Goal: Task Accomplishment & Management: Complete application form

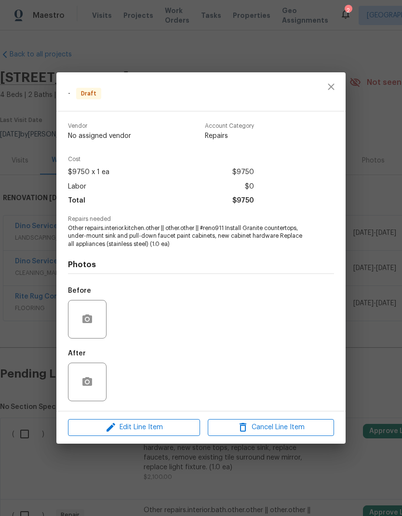
scroll to position [203, 0]
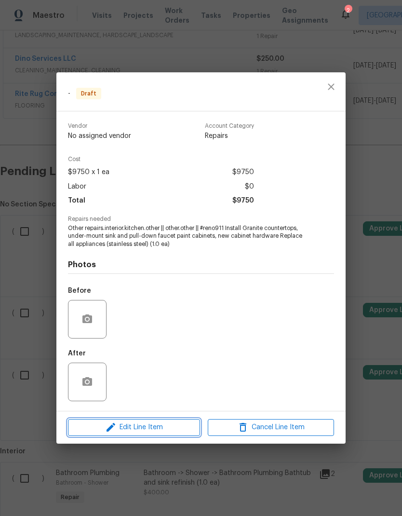
click at [177, 423] on span "Edit Line Item" at bounding box center [134, 427] width 126 height 12
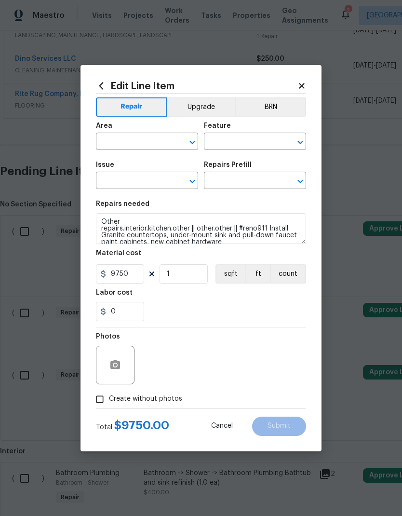
click at [194, 138] on icon "Open" at bounding box center [193, 142] width 12 height 12
click at [156, 180] on li "Interior Overall" at bounding box center [147, 180] width 102 height 16
type input "Interior Overall"
click at [298, 141] on icon "Open" at bounding box center [299, 142] width 5 height 3
type input "k"
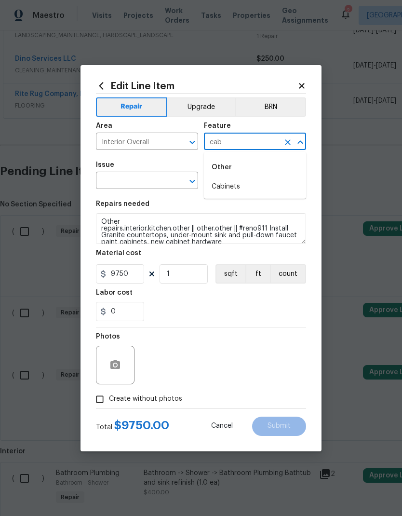
click at [269, 190] on li "Cabinets" at bounding box center [255, 187] width 102 height 16
type input "Cabinets"
click at [195, 182] on icon "Open" at bounding box center [193, 182] width 12 height 12
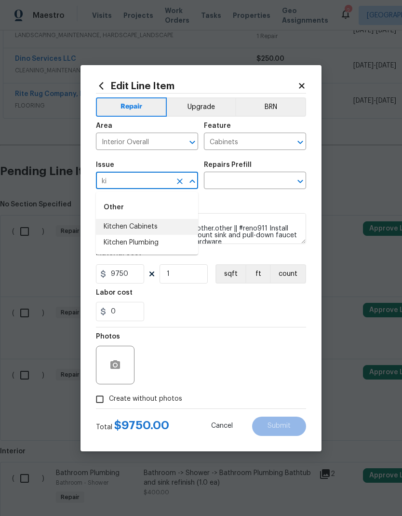
click at [165, 226] on li "Kitchen Cabinets" at bounding box center [147, 227] width 102 height 16
type input "Kitchen Cabinets"
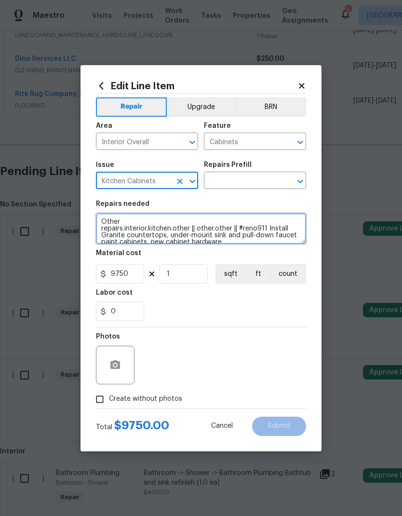
click at [151, 233] on textarea "Other repairs.interior.kitchen.other || other.other || #reno911 Install Granite…" at bounding box center [201, 228] width 210 height 31
click at [150, 233] on textarea "Other repairs.interior.kitchen.other || other.other || #reno911 Install Granite…" at bounding box center [201, 228] width 210 height 31
click at [156, 226] on textarea "Other repairs.interior.kitchen.other || other.other || #reno911 Install Granite…" at bounding box center [201, 228] width 210 height 31
click at [125, 232] on textarea "Other repairs.interior.kitchen.other || other.other || #reno911 Install Granite…" at bounding box center [201, 228] width 210 height 31
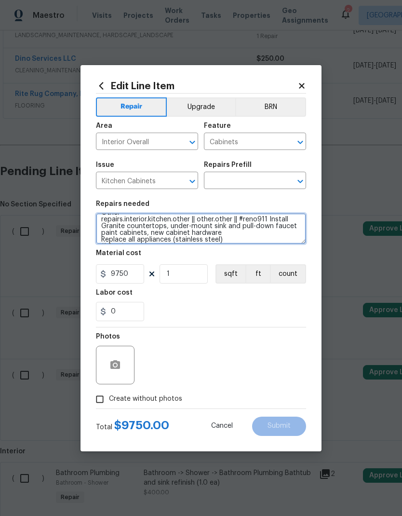
scroll to position [20, 0]
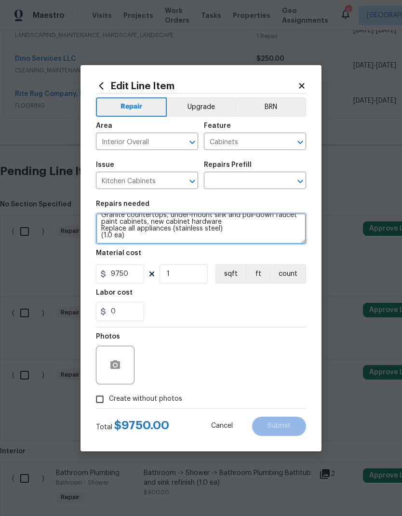
click at [301, 182] on icon "Open" at bounding box center [299, 181] width 5 height 3
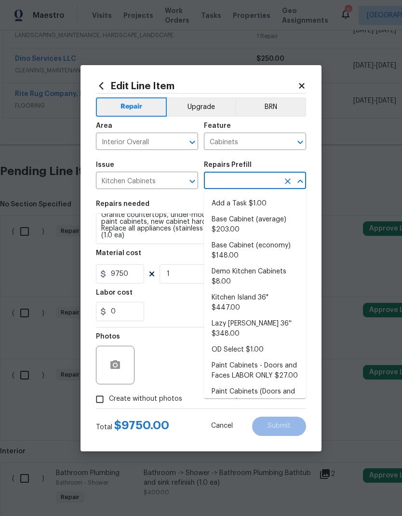
click at [281, 204] on li "Add a Task $1.00" at bounding box center [255, 204] width 102 height 16
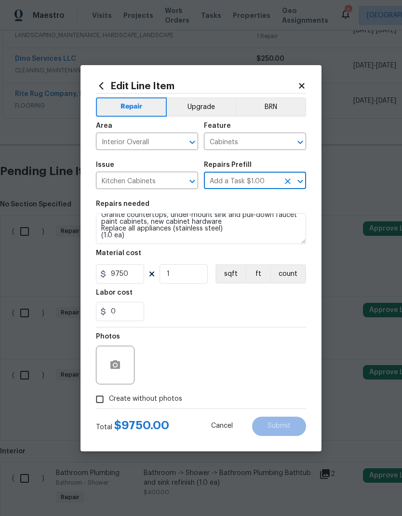
type input "Add a Task $1.00"
type textarea "HPM to detail"
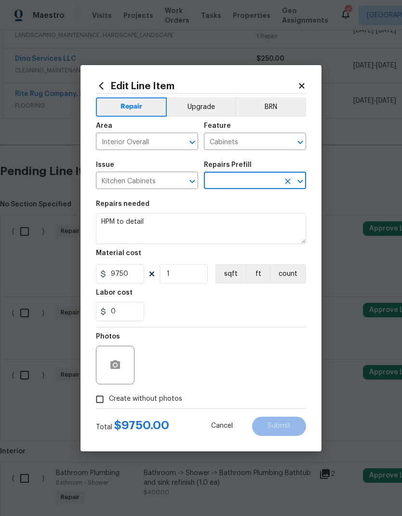
type input "Add a Task $1.00"
type input "1"
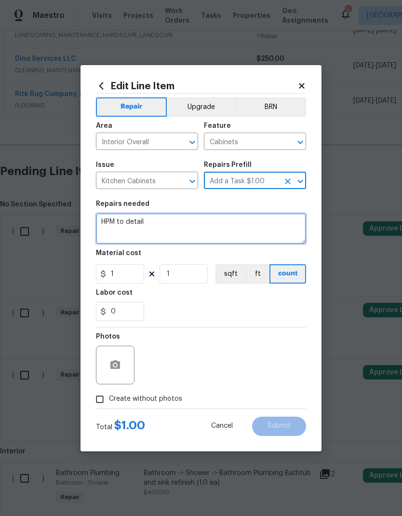
click at [125, 222] on textarea "HPM to detail" at bounding box center [201, 228] width 210 height 31
click at [125, 221] on textarea "HPM to detail" at bounding box center [201, 228] width 210 height 31
click at [119, 221] on textarea "HPM to detail" at bounding box center [201, 228] width 210 height 31
click at [116, 225] on textarea "HPM to detail" at bounding box center [201, 228] width 210 height 31
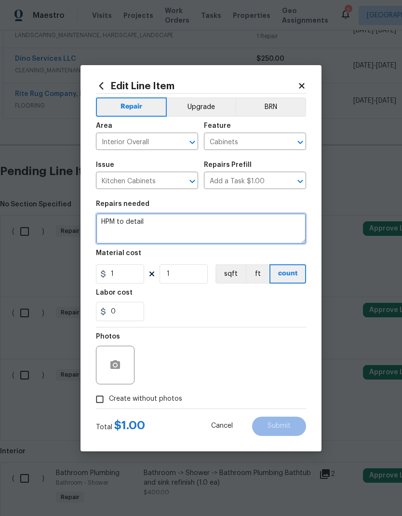
click at [120, 217] on textarea "HPM to detail" at bounding box center [201, 228] width 210 height 31
paste textarea "repairs.interior.kitchen.other || other.other || #reno911 Install Granite count…"
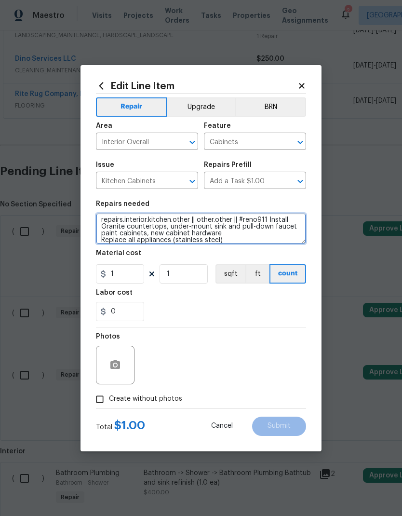
scroll to position [2, 0]
click at [219, 231] on textarea "repairs.interior.kitchen.other || other.other || #reno911 Install Granite count…" at bounding box center [201, 228] width 210 height 31
click at [219, 230] on textarea "repairs.interior.kitchen.other || other.other || #reno911 Install Granite count…" at bounding box center [201, 228] width 210 height 31
click at [235, 226] on textarea "repairs.interior.kitchen.other || other.other || #reno911 Install Granite count…" at bounding box center [201, 228] width 210 height 31
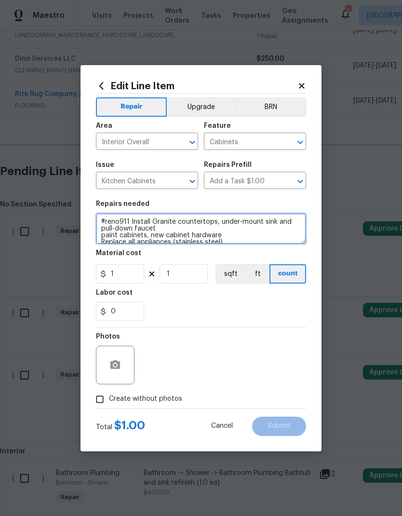
click at [236, 240] on textarea "#reno911 Install Granite countertops, under-mount sink and pull-down faucet pai…" at bounding box center [201, 228] width 210 height 31
type textarea "#reno911 remove upper and lower cabinets, dispose of properly install new shake…"
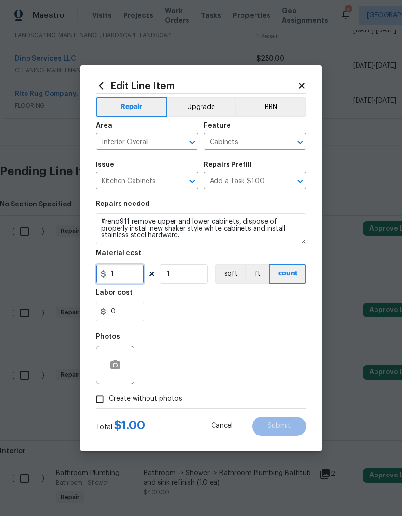
click at [133, 276] on input "1" at bounding box center [120, 273] width 48 height 19
type input "6800"
click at [271, 304] on div "0" at bounding box center [201, 311] width 210 height 19
click at [102, 405] on input "Create without photos" at bounding box center [100, 399] width 18 height 18
checkbox input "true"
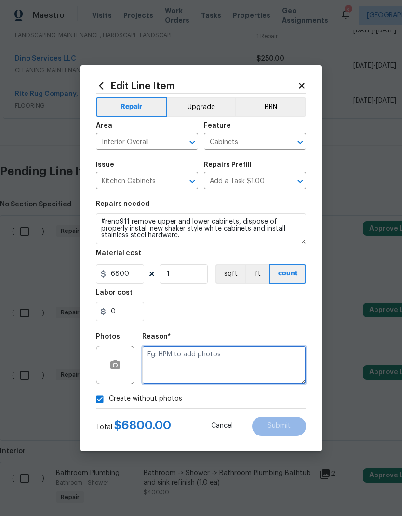
click at [246, 365] on textarea at bounding box center [224, 365] width 164 height 39
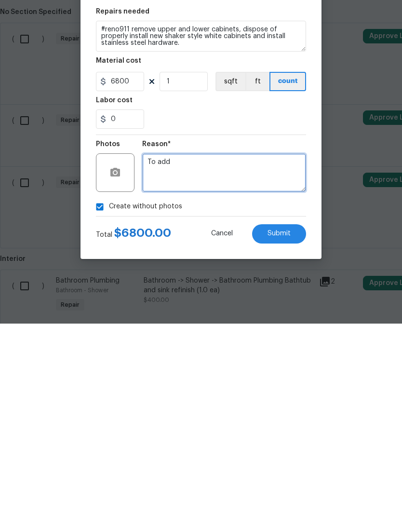
type textarea "To add"
click at [285, 417] on button "Submit" at bounding box center [279, 426] width 54 height 19
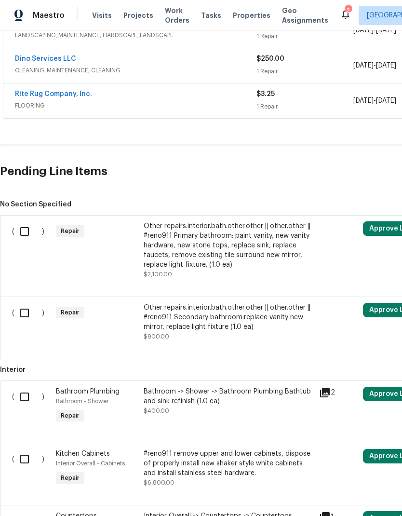
click at [214, 221] on div "Other repairs.interior.bath.other.other || other.other || #reno911 Primary bath…" at bounding box center [229, 245] width 170 height 48
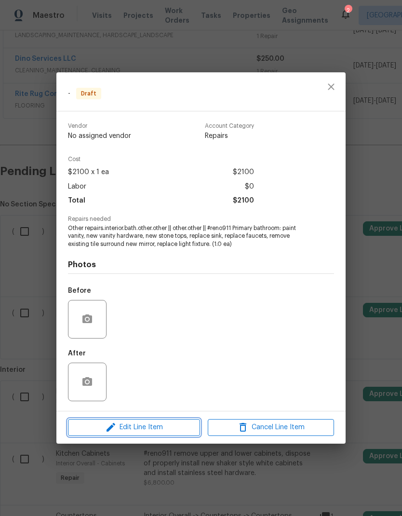
click at [135, 423] on span "Edit Line Item" at bounding box center [134, 427] width 126 height 12
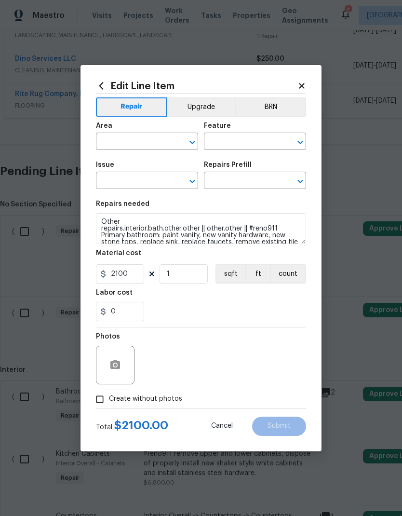
click at [192, 138] on icon "Open" at bounding box center [193, 142] width 12 height 12
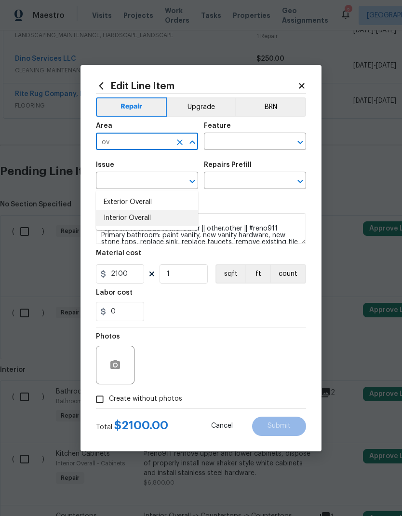
click at [159, 210] on li "Interior Overall" at bounding box center [147, 218] width 102 height 16
type input "Interior Overall"
click at [301, 142] on icon "Open" at bounding box center [299, 142] width 5 height 3
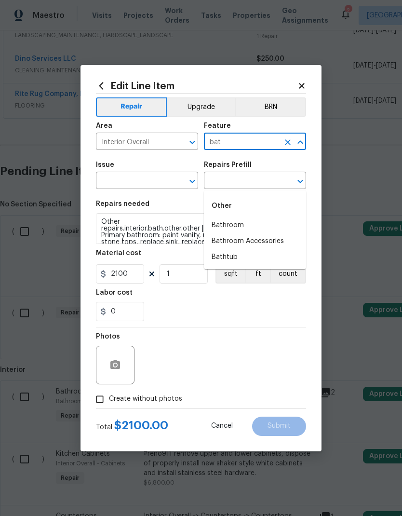
click at [261, 217] on li "Bathroom" at bounding box center [255, 225] width 102 height 16
type input "Bathroom"
click at [196, 178] on icon "Open" at bounding box center [193, 182] width 12 height 12
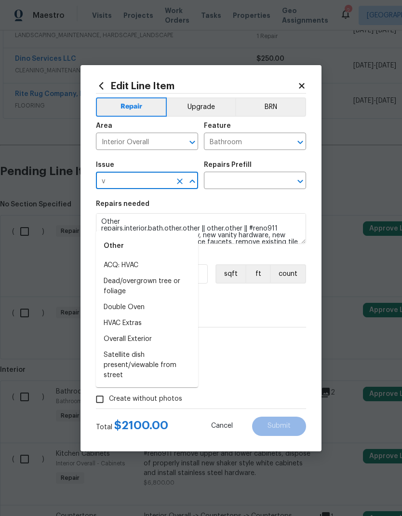
scroll to position [0, 0]
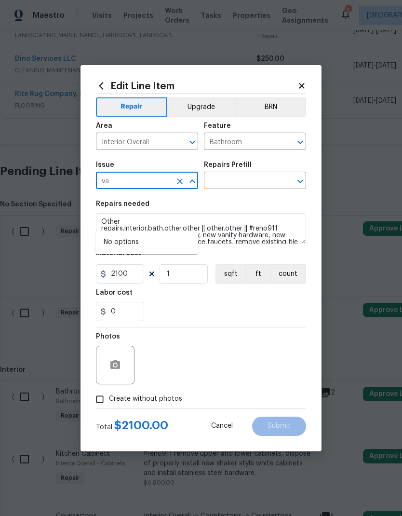
type input "v"
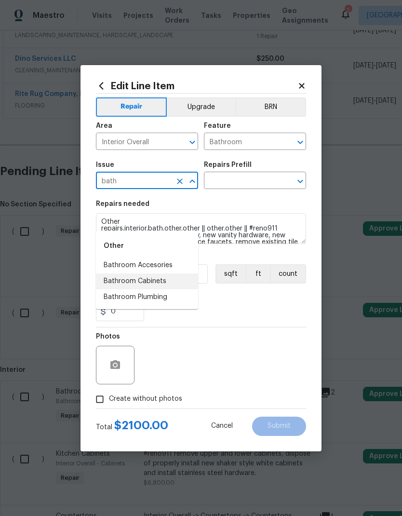
click at [167, 273] on li "Bathroom Cabinets" at bounding box center [147, 281] width 102 height 16
type input "Bathroom Cabinets"
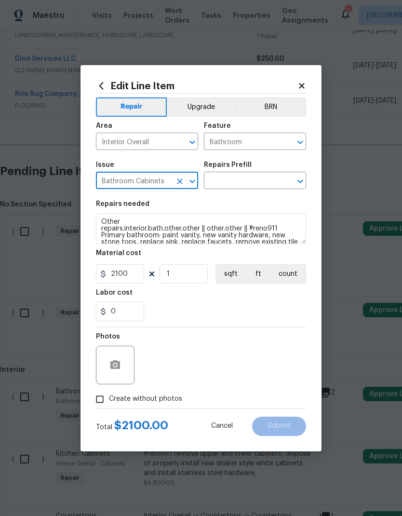
click at [300, 181] on icon "Open" at bounding box center [301, 182] width 12 height 12
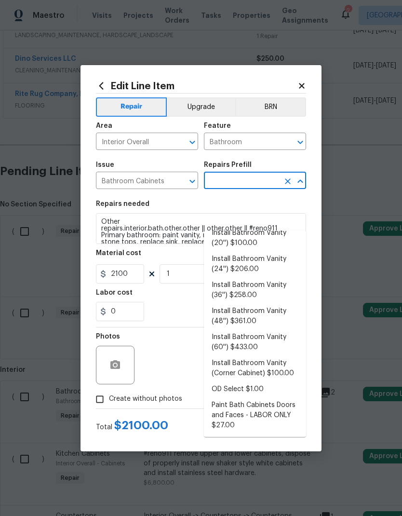
scroll to position [26, 0]
click at [273, 276] on li "Install Bathroom Vanity (36'') $258.00" at bounding box center [255, 289] width 102 height 26
type input "Install Bathroom Vanity (36'') $258.00"
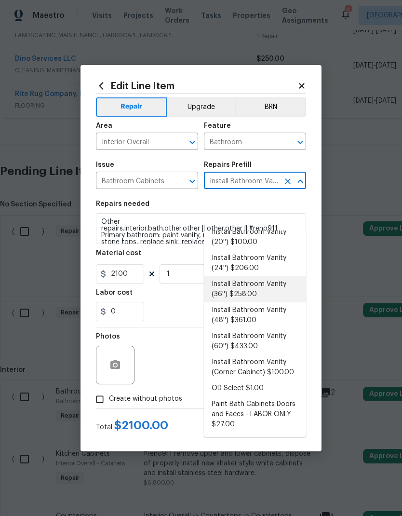
type input "Cabinets"
type textarea "Remove the existing bathroom vanity (if present) and install a new 36'' bathroo…"
type input "Install Bathroom Vanity (36'') $258.00"
type input "258"
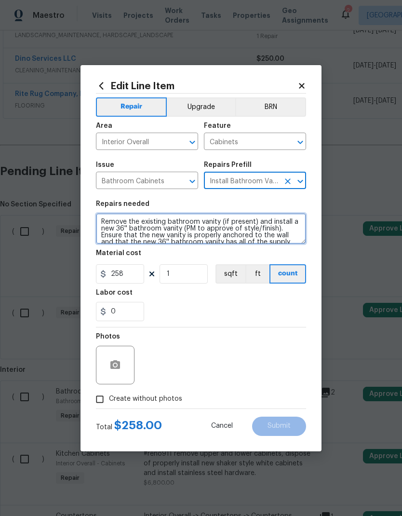
click at [114, 225] on textarea "Remove the existing bathroom vanity (if present) and install a new 36'' bathroo…" at bounding box center [201, 228] width 210 height 31
click at [116, 226] on textarea "Remove the existing bathroom vanity (if present) and install a new 36'' bathroo…" at bounding box center [201, 228] width 210 height 31
click at [116, 225] on textarea "Remove the existing bathroom vanity (if present) and install a new 36'' bathroo…" at bounding box center [201, 228] width 210 height 31
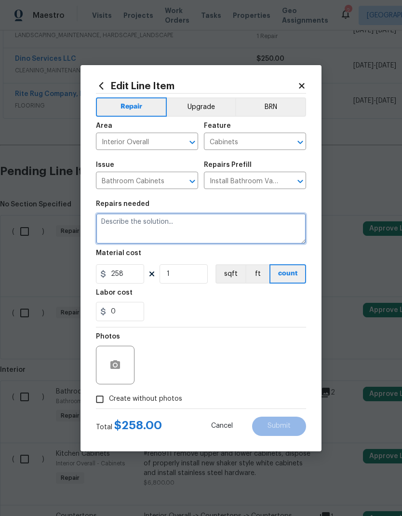
scroll to position [0, 0]
click at [243, 228] on textarea "#Reno911" at bounding box center [201, 228] width 210 height 31
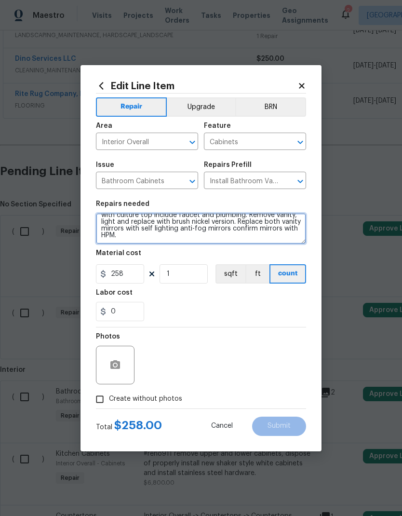
scroll to position [20, 0]
type textarea "#Reno911 - remove pedestal sink in upstairs bathroom and downstairs vanity sink…"
click at [236, 311] on div "0" at bounding box center [201, 311] width 210 height 19
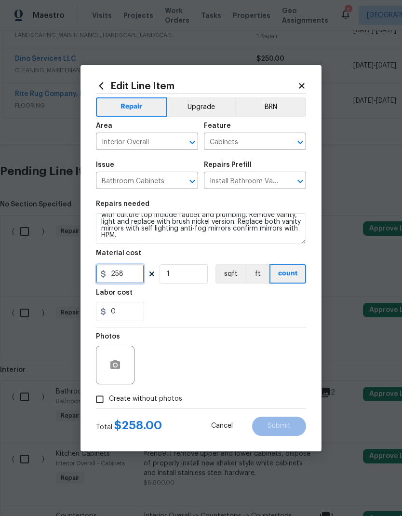
click at [136, 270] on input "258" at bounding box center [120, 273] width 48 height 19
click at [137, 273] on input "258" at bounding box center [120, 273] width 48 height 19
type input "1500"
click at [273, 308] on div "0" at bounding box center [201, 311] width 210 height 19
click at [100, 400] on input "Create without photos" at bounding box center [100, 399] width 18 height 18
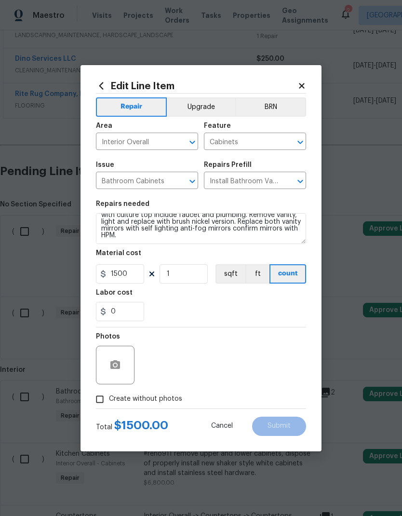
checkbox input "true"
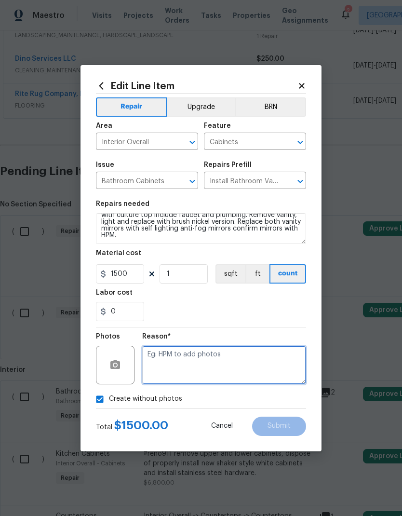
click at [255, 359] on textarea at bounding box center [224, 365] width 164 height 39
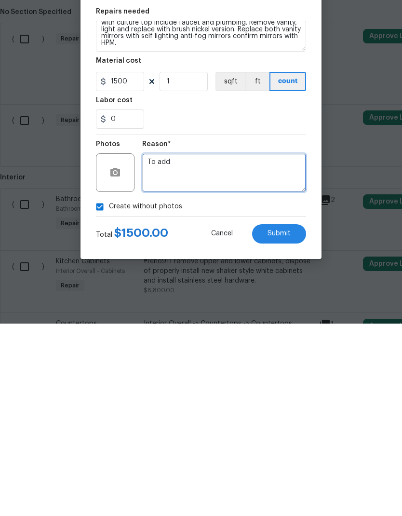
type textarea "To add"
click at [291, 417] on button "Submit" at bounding box center [279, 426] width 54 height 19
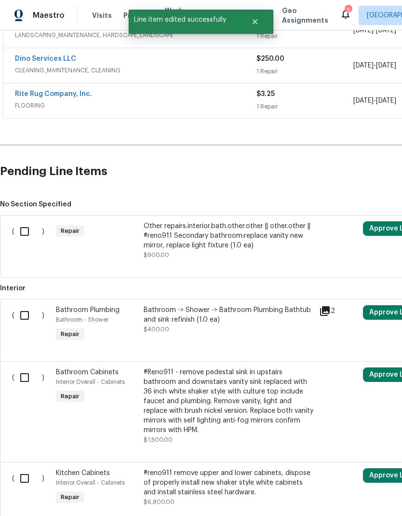
click at [26, 221] on input "checkbox" at bounding box center [27, 231] width 27 height 20
checkbox input "true"
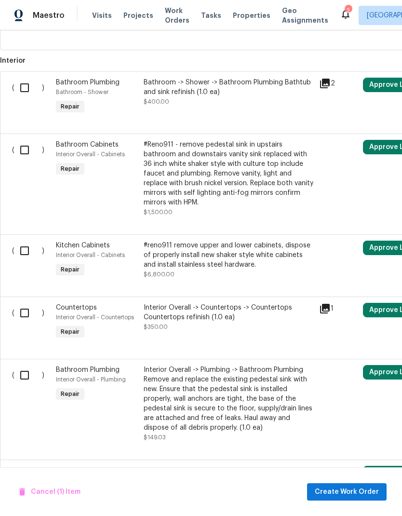
scroll to position [431, 0]
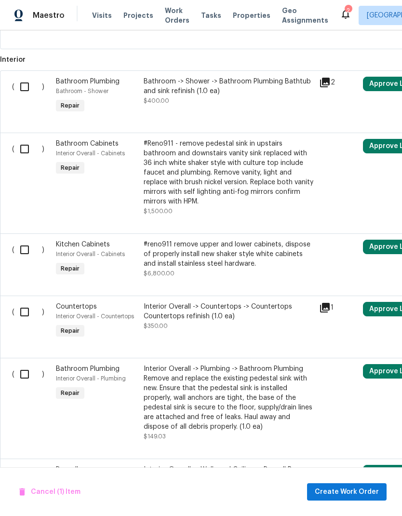
click at [30, 302] on input "checkbox" at bounding box center [27, 312] width 27 height 20
checkbox input "true"
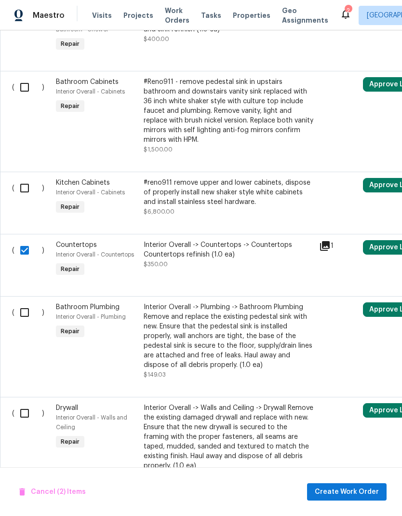
scroll to position [493, 0]
click at [29, 302] on input "checkbox" at bounding box center [27, 312] width 27 height 20
checkbox input "true"
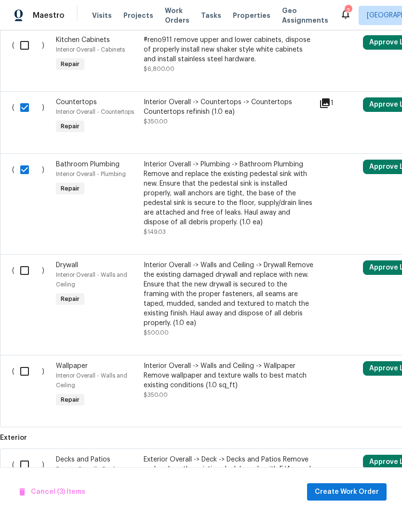
scroll to position [636, 0]
click at [31, 361] on input "checkbox" at bounding box center [27, 371] width 27 height 20
checkbox input "true"
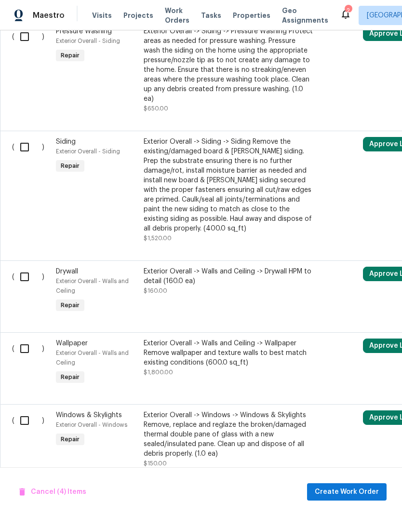
scroll to position [1864, 0]
click at [74, 493] on span "Cancel (4) Items" at bounding box center [52, 492] width 67 height 12
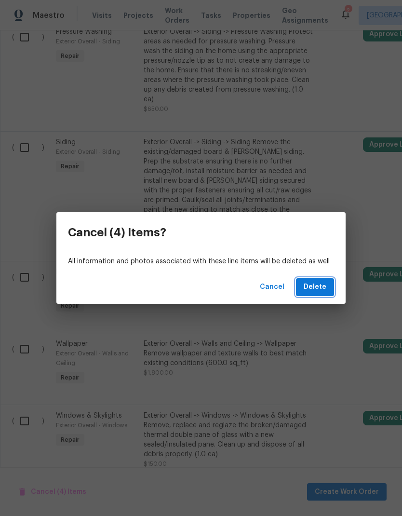
click at [325, 284] on span "Delete" at bounding box center [315, 287] width 23 height 12
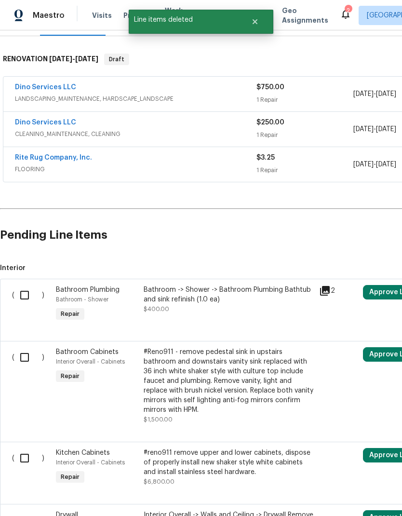
scroll to position [139, 0]
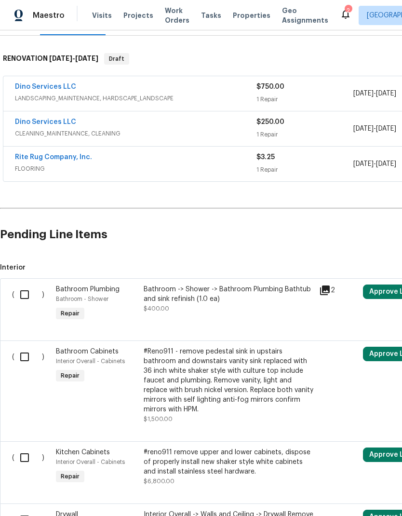
click at [330, 285] on icon at bounding box center [325, 290] width 10 height 10
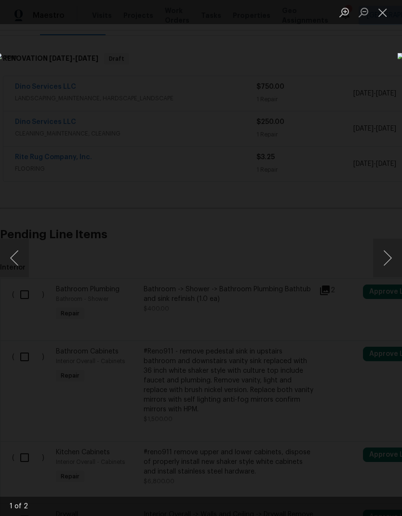
click at [383, 268] on button "Next image" at bounding box center [387, 258] width 29 height 39
click at [378, 263] on button "Next image" at bounding box center [387, 258] width 29 height 39
click at [390, 11] on button "Close lightbox" at bounding box center [382, 12] width 19 height 17
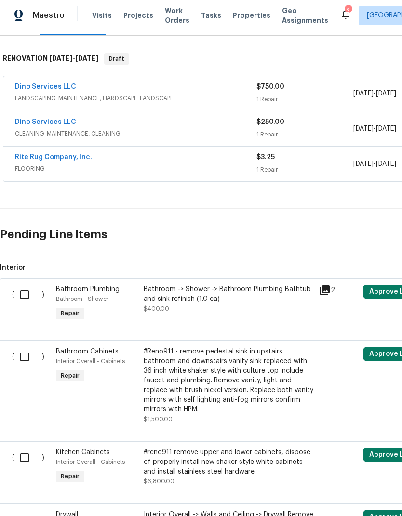
click at [194, 284] on div "Bathroom -> Shower -> Bathroom Plumbing Bathtub and sink refinish (1.0 ea) $400…" at bounding box center [229, 298] width 170 height 29
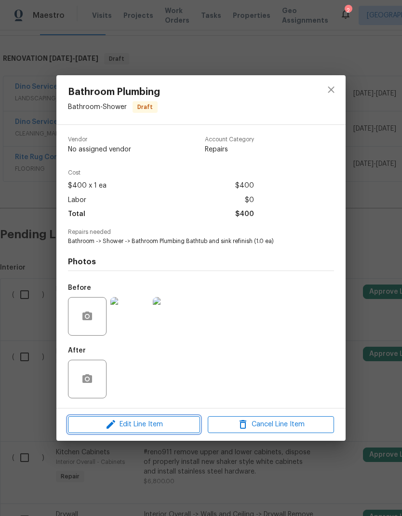
click at [159, 428] on span "Edit Line Item" at bounding box center [134, 425] width 126 height 12
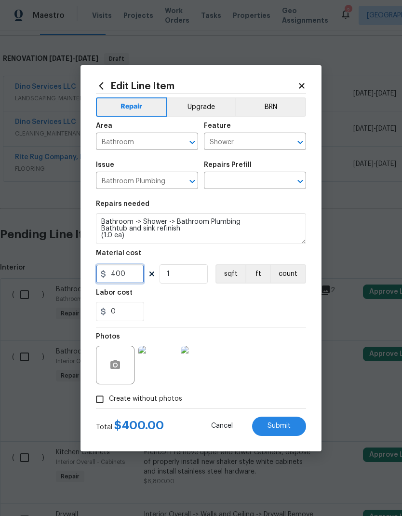
click at [135, 276] on input "400" at bounding box center [120, 273] width 48 height 19
type input "425"
click at [187, 281] on input "1" at bounding box center [184, 273] width 48 height 19
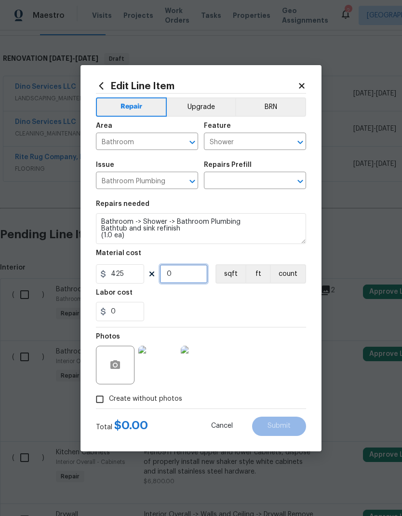
type input "2"
click at [254, 316] on div "0" at bounding box center [201, 311] width 210 height 19
click at [100, 402] on input "Create without photos" at bounding box center [100, 399] width 18 height 18
checkbox input "false"
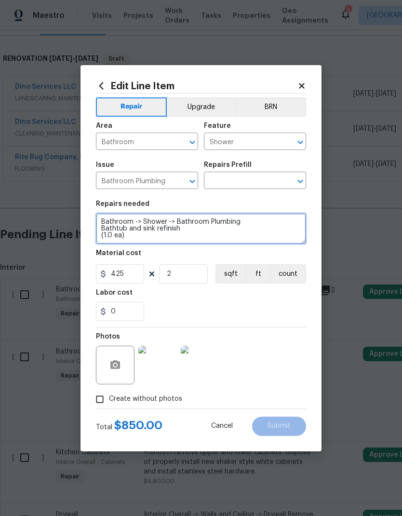
click at [125, 224] on textarea "Bathroom -> Shower -> Bathroom Plumbing Bathtub and sink refinish (1.0 ea)" at bounding box center [201, 228] width 210 height 31
click at [124, 224] on textarea "Bathroom -> Shower -> Bathroom Plumbing Bathtub and sink refinish (1.0 ea)" at bounding box center [201, 228] width 210 height 31
click at [120, 226] on textarea "Bathroom -> Shower -> Bathroom Plumbing Bathtub and sink refinish (1.0 ea)" at bounding box center [201, 228] width 210 height 31
click at [119, 226] on textarea "Bathroom -> Shower -> Bathroom Plumbing Bathtub and sink refinish (1.0 ea)" at bounding box center [201, 228] width 210 height 31
click at [288, 181] on icon "Clear" at bounding box center [288, 181] width 6 height 6
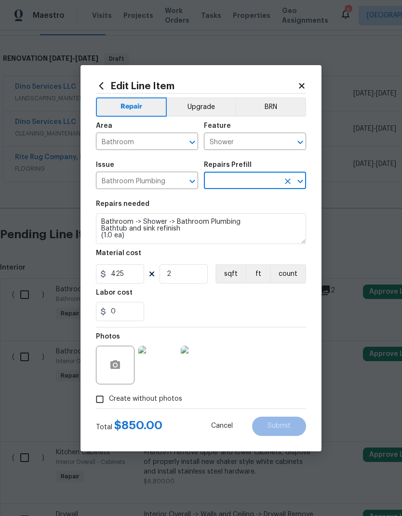
click at [304, 183] on icon "Open" at bounding box center [301, 182] width 12 height 12
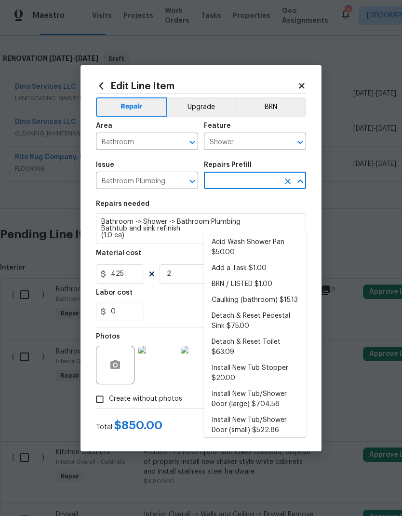
scroll to position [0, 0]
click at [281, 260] on li "Add a Task $1.00" at bounding box center [255, 268] width 102 height 16
type input "Add a Task $1.00"
type input "Plumbing"
type textarea "HPM to detail"
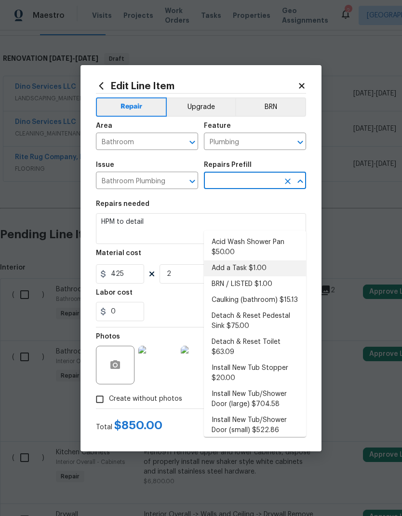
type input "Add a Task $1.00"
type input "1"
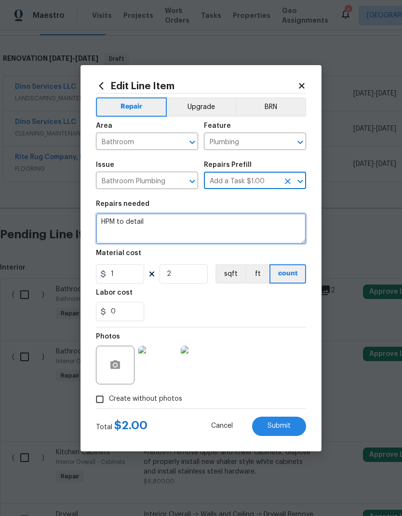
click at [117, 224] on textarea "HPM to detail" at bounding box center [201, 228] width 210 height 31
click at [110, 224] on textarea "HPM to detail" at bounding box center [201, 228] width 210 height 31
click at [110, 223] on textarea "HPM to detail" at bounding box center [201, 228] width 210 height 31
click at [113, 217] on textarea "HPM to detail" at bounding box center [201, 228] width 210 height 31
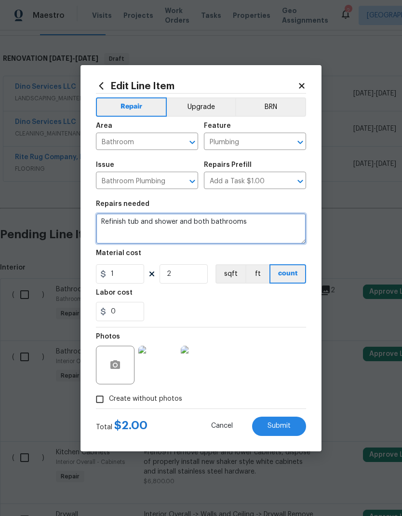
type textarea "Refinish tub and shower and both bathrooms"
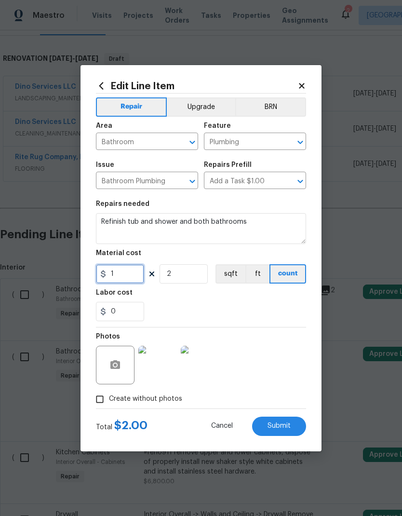
click at [133, 269] on input "1" at bounding box center [120, 273] width 48 height 19
click at [130, 271] on input "1" at bounding box center [120, 273] width 48 height 19
type input "0"
click at [250, 310] on div "0" at bounding box center [201, 311] width 210 height 19
type input "425"
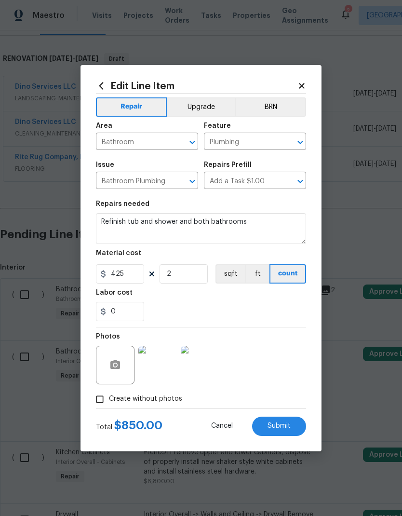
click at [289, 433] on button "Submit" at bounding box center [279, 426] width 54 height 19
type textarea "Refinish tub and shower and both bathrooms"
type input "400"
type input "2"
type input "425"
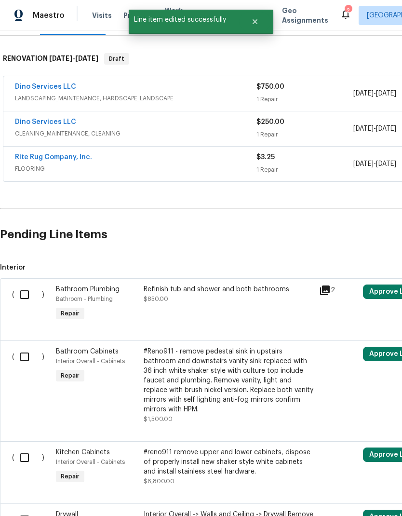
click at [32, 284] on input "checkbox" at bounding box center [27, 294] width 27 height 20
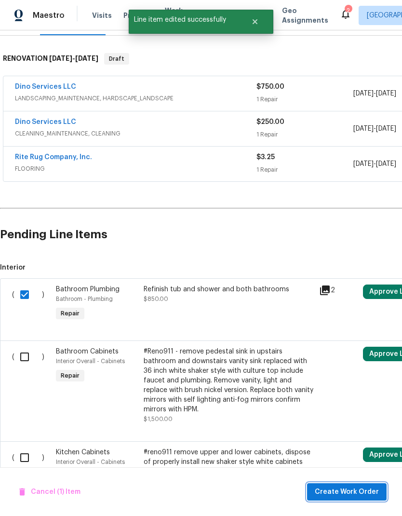
click at [341, 494] on span "Create Work Order" at bounding box center [347, 492] width 64 height 12
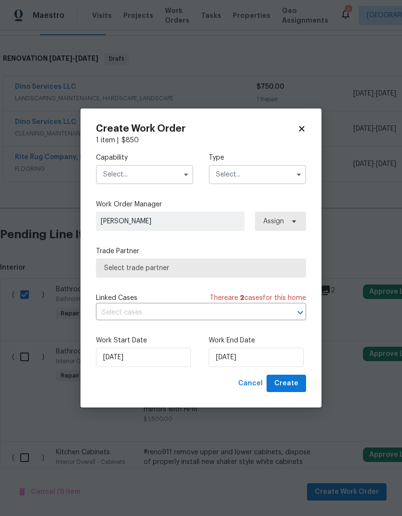
click at [302, 129] on icon at bounding box center [301, 128] width 9 height 9
checkbox input "false"
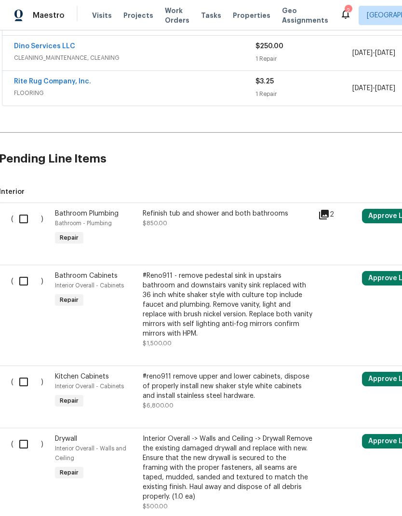
scroll to position [216, 0]
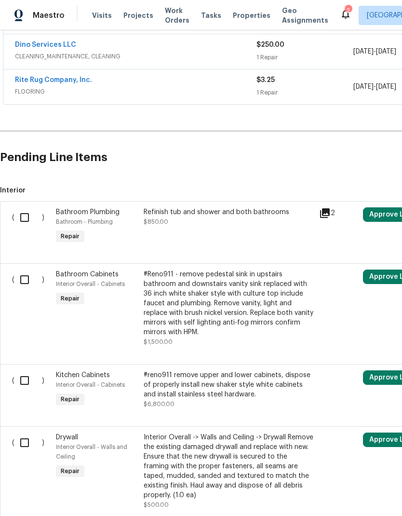
click at [23, 270] on input "checkbox" at bounding box center [27, 280] width 27 height 20
checkbox input "true"
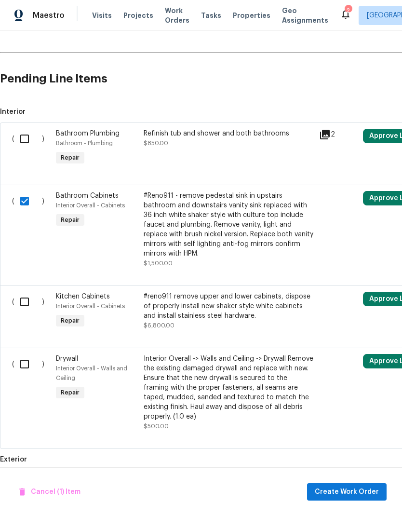
scroll to position [295, 0]
click at [30, 292] on input "checkbox" at bounding box center [27, 302] width 27 height 20
checkbox input "true"
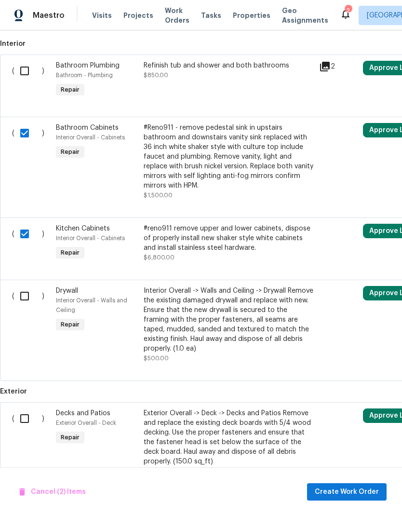
scroll to position [364, 0]
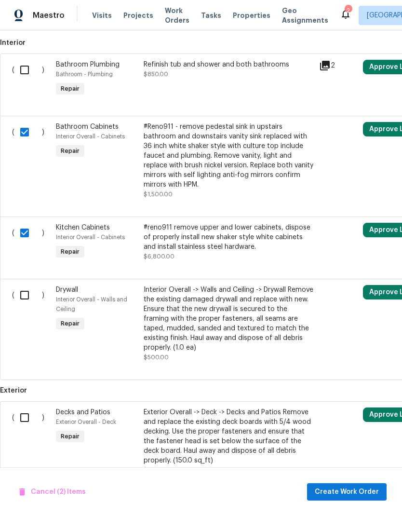
click at [28, 285] on input "checkbox" at bounding box center [27, 295] width 27 height 20
checkbox input "true"
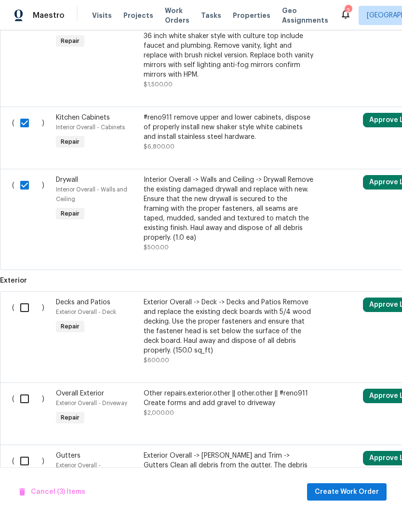
scroll to position [474, 0]
click at [34, 297] on input "checkbox" at bounding box center [27, 307] width 27 height 20
checkbox input "true"
click at [29, 388] on input "checkbox" at bounding box center [27, 398] width 27 height 20
checkbox input "true"
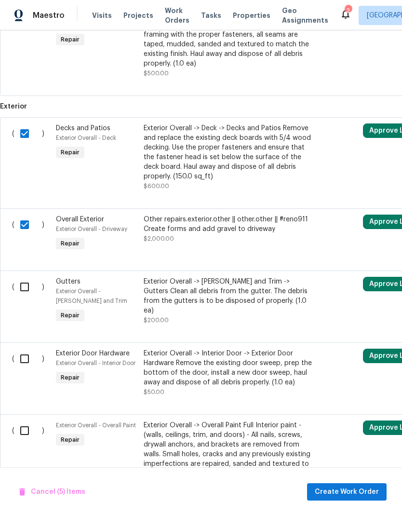
scroll to position [648, 0]
click at [29, 277] on input "checkbox" at bounding box center [27, 287] width 27 height 20
checkbox input "true"
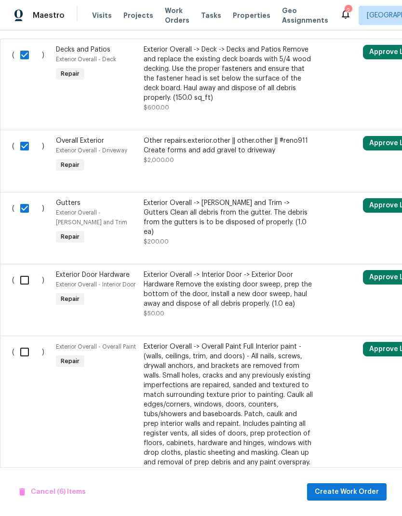
scroll to position [729, 0]
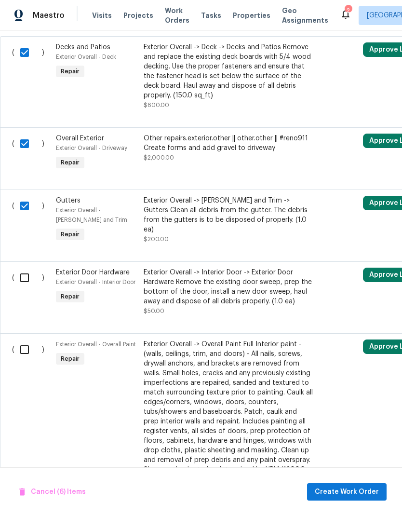
click at [30, 268] on input "checkbox" at bounding box center [27, 278] width 27 height 20
checkbox input "true"
click at [29, 339] on input "checkbox" at bounding box center [27, 349] width 27 height 20
checkbox input "true"
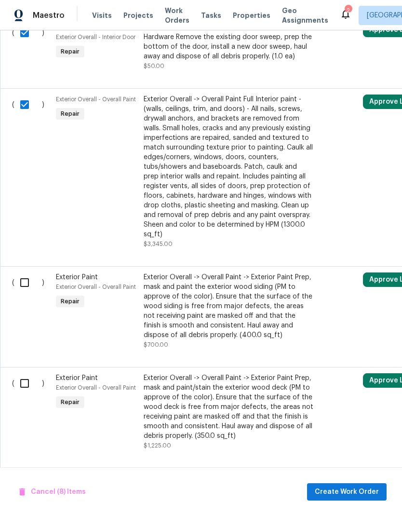
scroll to position [976, 0]
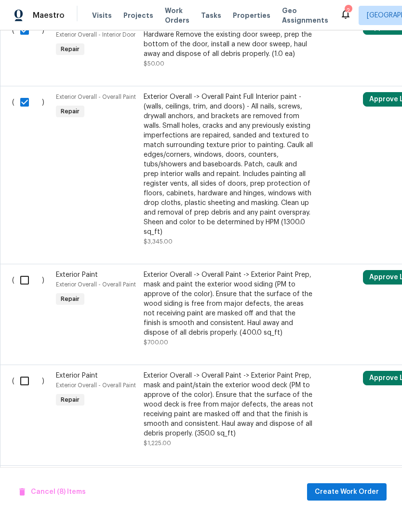
click at [33, 270] on input "checkbox" at bounding box center [27, 280] width 27 height 20
checkbox input "true"
click at [29, 371] on input "checkbox" at bounding box center [27, 381] width 27 height 20
checkbox input "true"
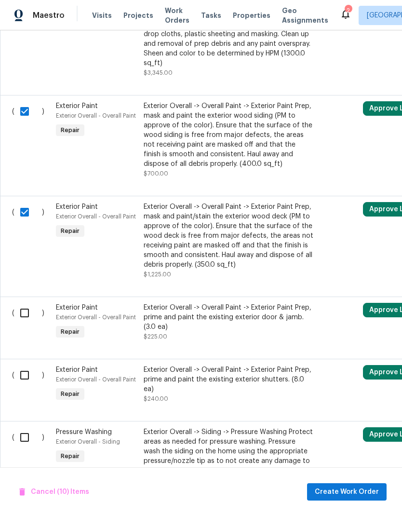
scroll to position [1147, 0]
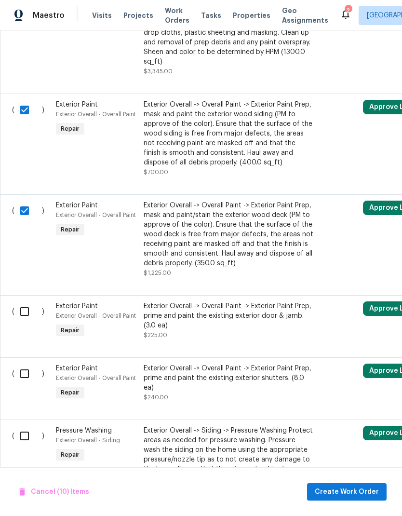
click at [30, 301] on input "checkbox" at bounding box center [27, 311] width 27 height 20
checkbox input "true"
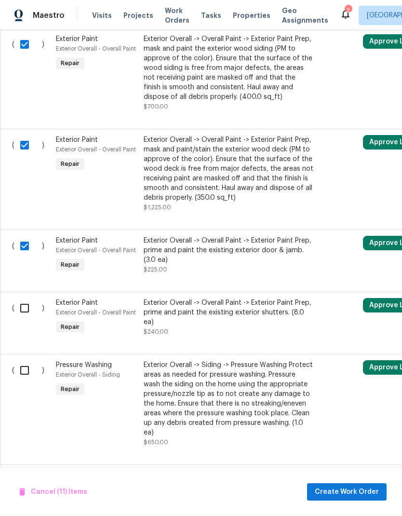
scroll to position [1212, 0]
click at [33, 298] on input "checkbox" at bounding box center [27, 308] width 27 height 20
checkbox input "true"
click at [28, 360] on input "checkbox" at bounding box center [27, 370] width 27 height 20
checkbox input "true"
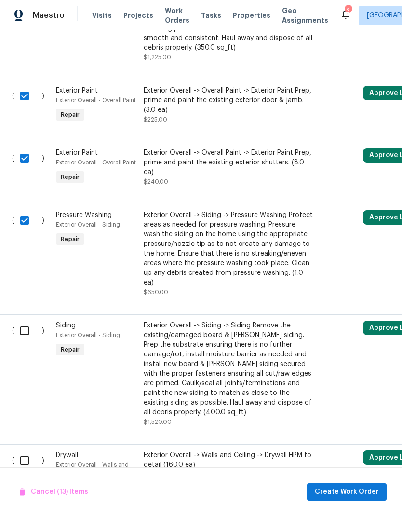
scroll to position [1364, 0]
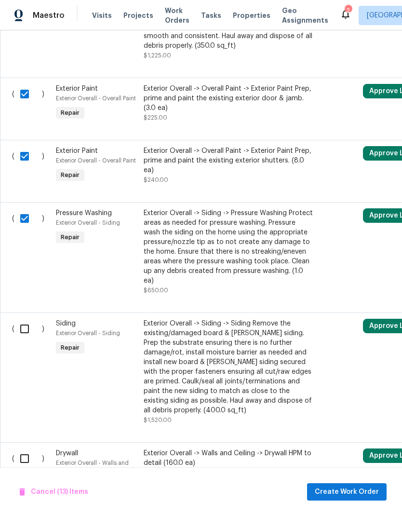
click at [32, 319] on input "checkbox" at bounding box center [27, 329] width 27 height 20
checkbox input "true"
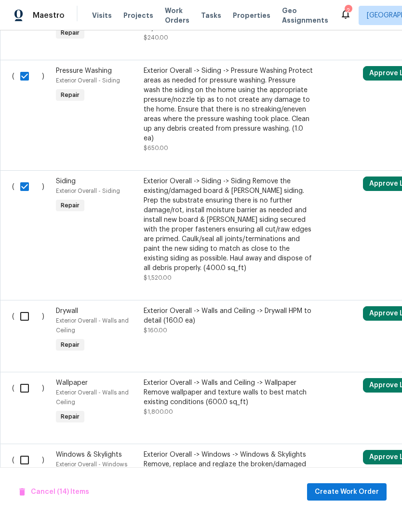
scroll to position [1506, 0]
click at [29, 378] on input "checkbox" at bounding box center [27, 388] width 27 height 20
checkbox input "true"
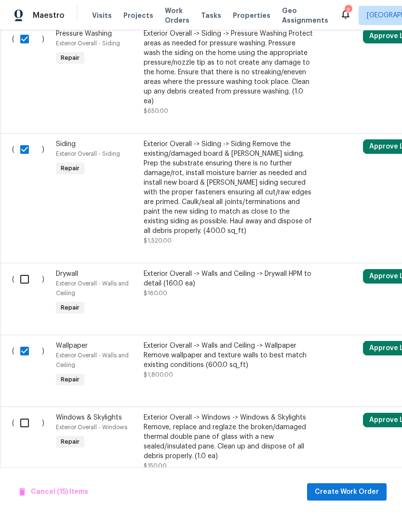
scroll to position [1543, 0]
click at [28, 413] on input "checkbox" at bounding box center [27, 423] width 27 height 20
checkbox input "true"
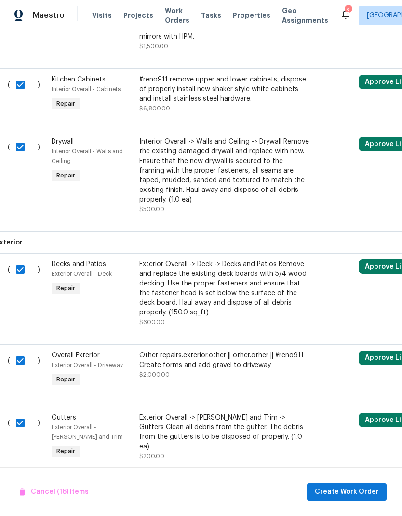
scroll to position [512, 4]
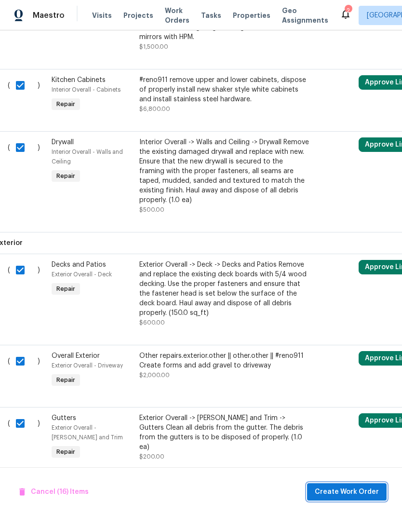
click at [355, 490] on span "Create Work Order" at bounding box center [347, 492] width 64 height 12
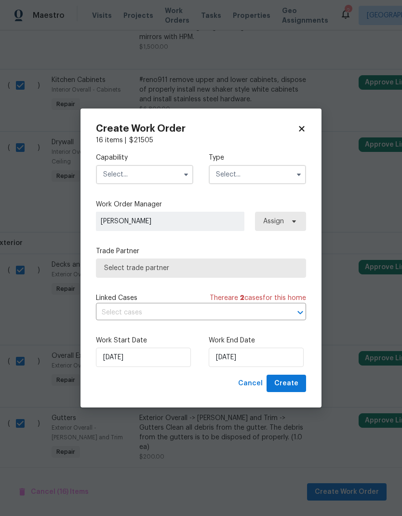
click at [186, 176] on icon "button" at bounding box center [186, 175] width 8 height 8
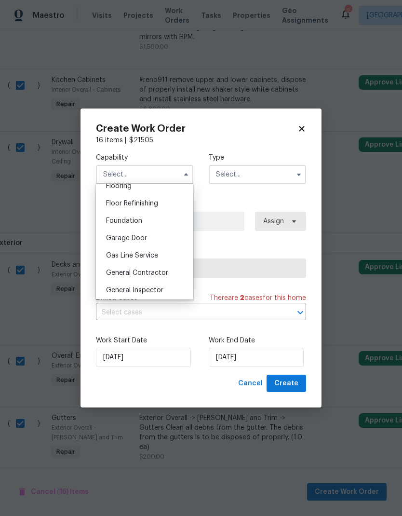
scroll to position [0, 0]
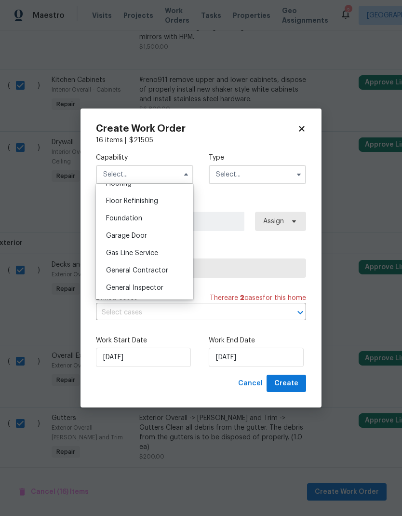
click at [166, 274] on div "General Contractor" at bounding box center [144, 270] width 93 height 17
type input "General Contractor"
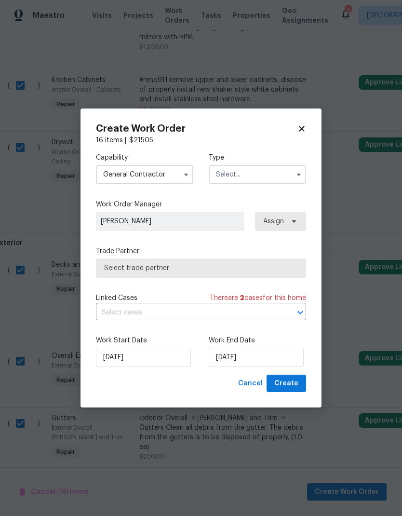
click at [297, 175] on icon "button" at bounding box center [299, 175] width 8 height 8
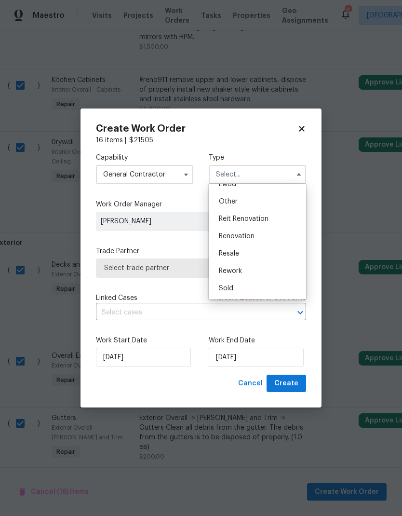
click at [266, 237] on div "Renovation" at bounding box center [257, 236] width 93 height 17
type input "Renovation"
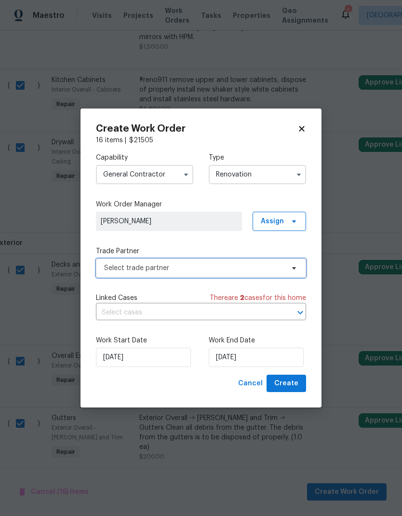
click at [248, 270] on span "Select trade partner" at bounding box center [194, 268] width 180 height 10
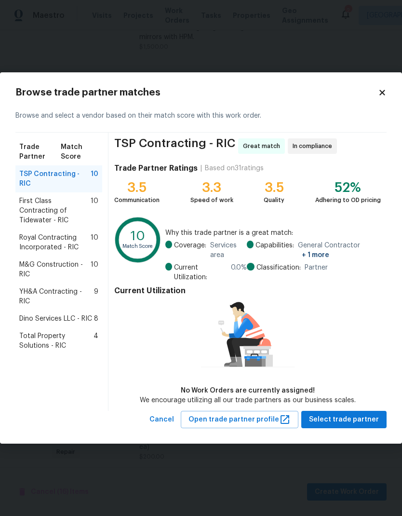
click at [92, 314] on span "Dino Services LLC - RIC" at bounding box center [55, 319] width 73 height 10
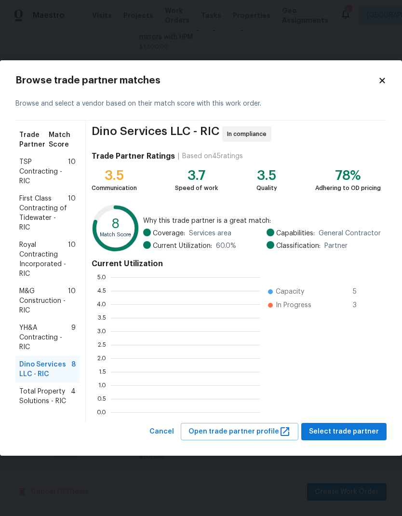
scroll to position [135, 149]
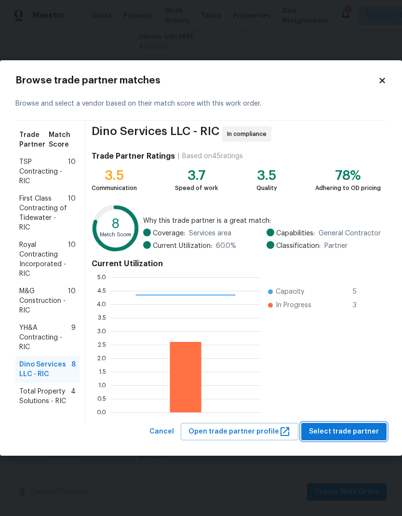
click at [345, 440] on button "Select trade partner" at bounding box center [343, 432] width 85 height 18
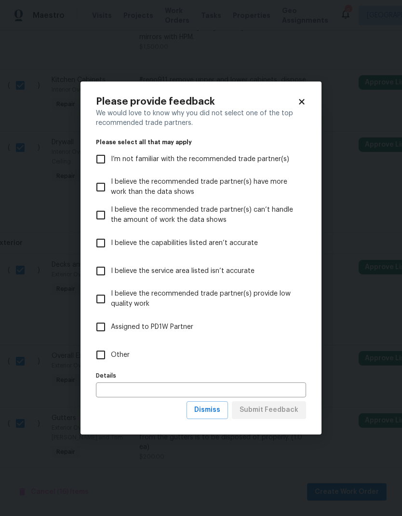
click at [146, 389] on input "text" at bounding box center [201, 389] width 210 height 15
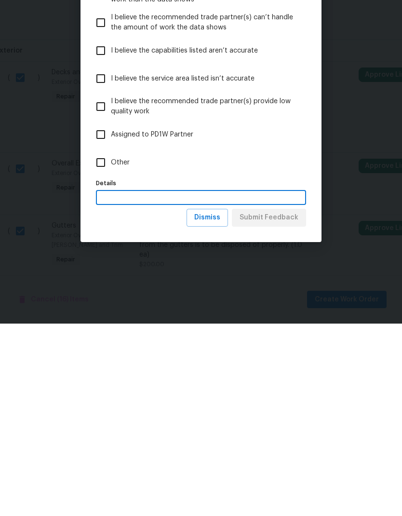
click at [103, 345] on input "Other" at bounding box center [101, 355] width 20 height 20
checkbox input "true"
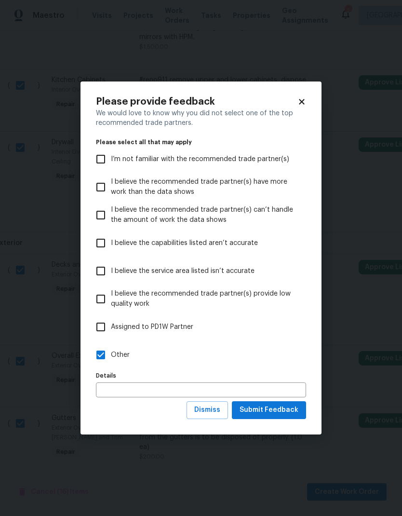
click at [149, 397] on input "text" at bounding box center [201, 389] width 210 height 15
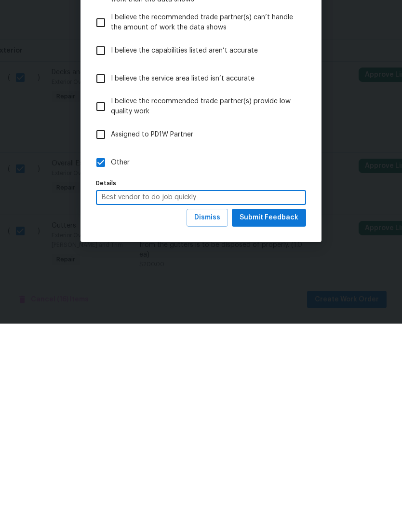
type input "Best vendor to do job quickly"
click at [286, 404] on span "Submit Feedback" at bounding box center [269, 410] width 59 height 12
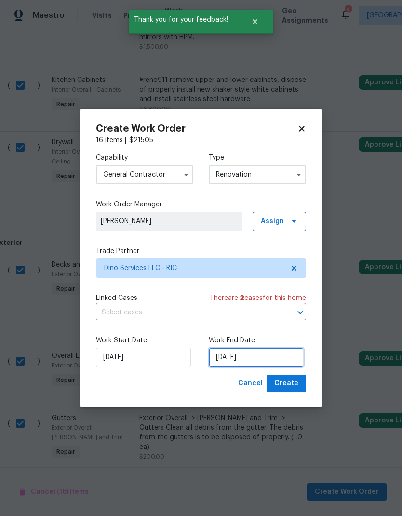
click at [239, 361] on input "[DATE]" at bounding box center [256, 357] width 95 height 19
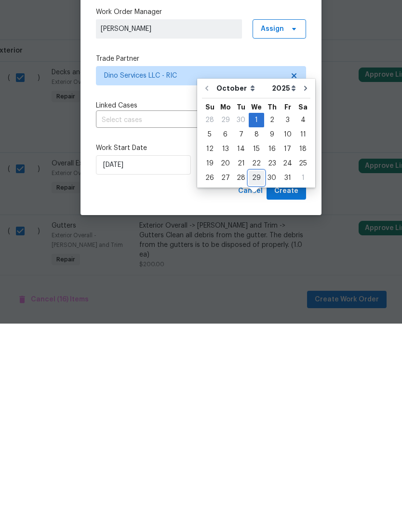
click at [257, 364] on div "29" at bounding box center [256, 371] width 15 height 14
type input "[DATE]"
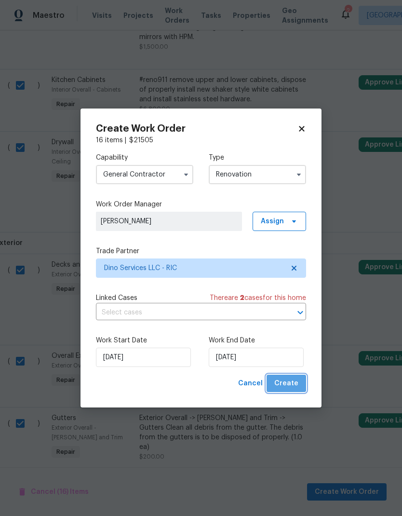
click at [301, 384] on button "Create" at bounding box center [287, 384] width 40 height 18
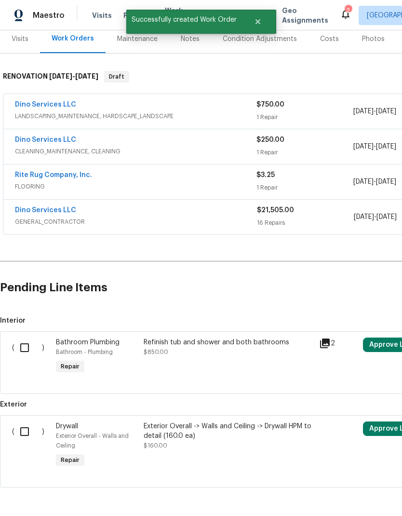
scroll to position [121, 0]
click at [25, 422] on input "checkbox" at bounding box center [27, 432] width 27 height 20
checkbox input "true"
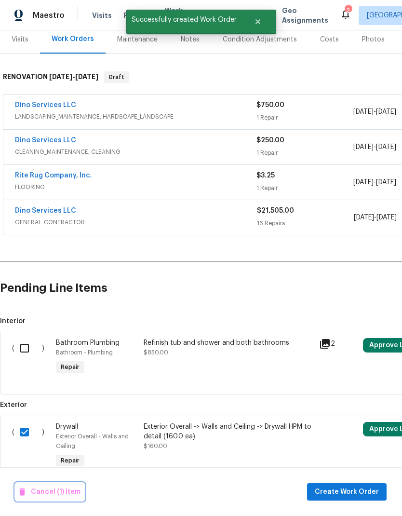
click at [60, 496] on span "Cancel (1) Item" at bounding box center [49, 492] width 61 height 12
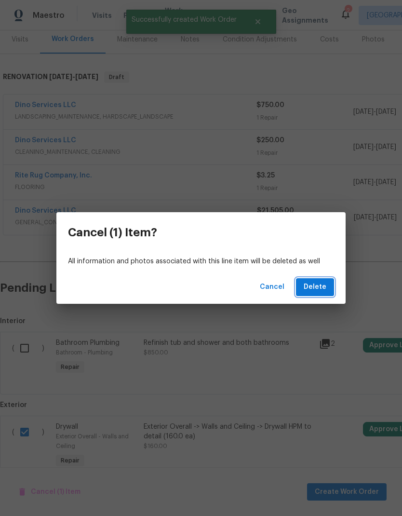
click at [321, 293] on span "Delete" at bounding box center [315, 287] width 23 height 12
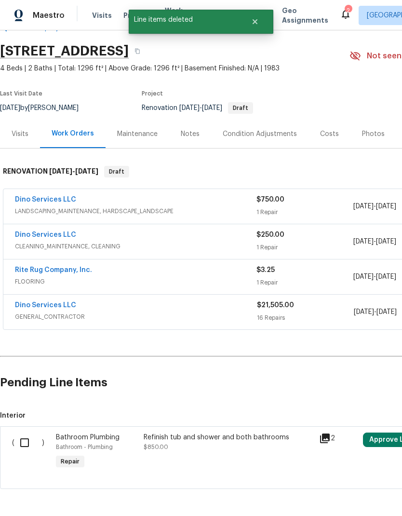
click at [28, 432] on input "checkbox" at bounding box center [27, 442] width 27 height 20
checkbox input "true"
click at [334, 487] on span "Create Work Order" at bounding box center [347, 492] width 64 height 12
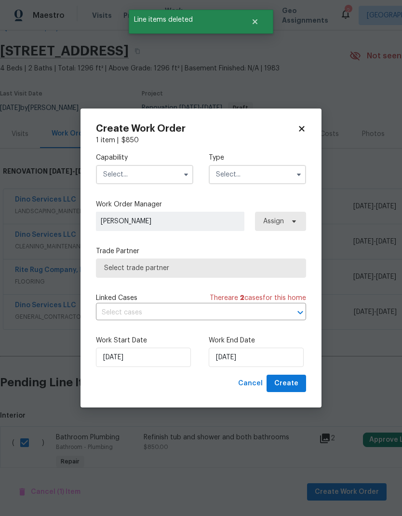
click at [180, 175] on button "button" at bounding box center [186, 175] width 12 height 12
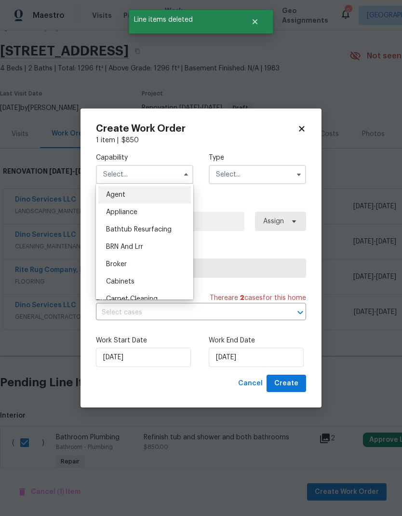
click at [176, 231] on div "Bathtub Resurfacing" at bounding box center [144, 229] width 93 height 17
type input "Bathtub Resurfacing"
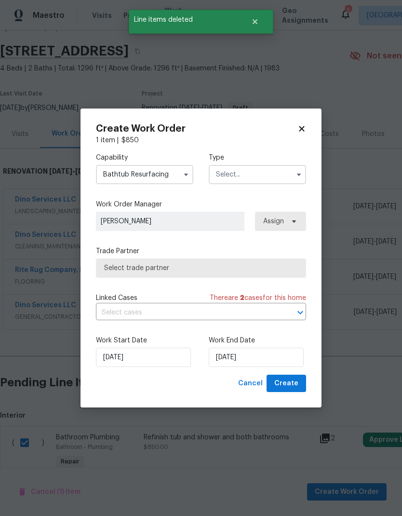
click at [294, 174] on button "button" at bounding box center [299, 175] width 12 height 12
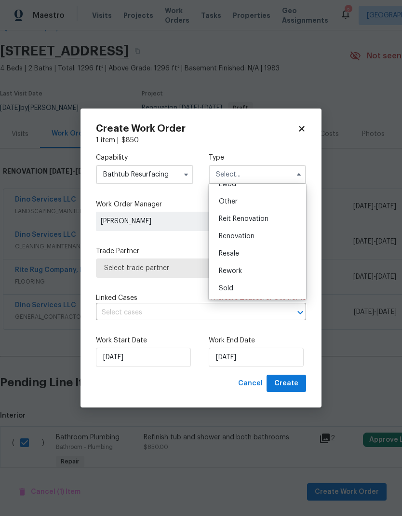
scroll to position [115, 0]
click at [277, 236] on div "Renovation" at bounding box center [257, 236] width 93 height 17
type input "Renovation"
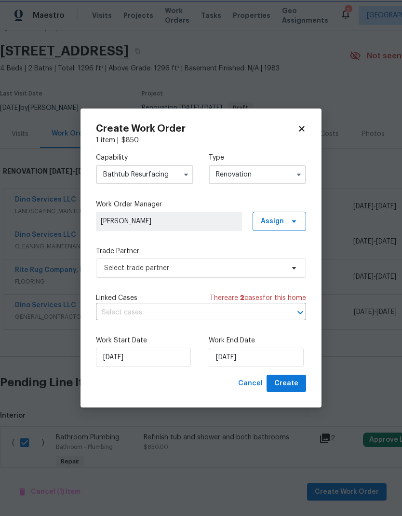
scroll to position [0, 0]
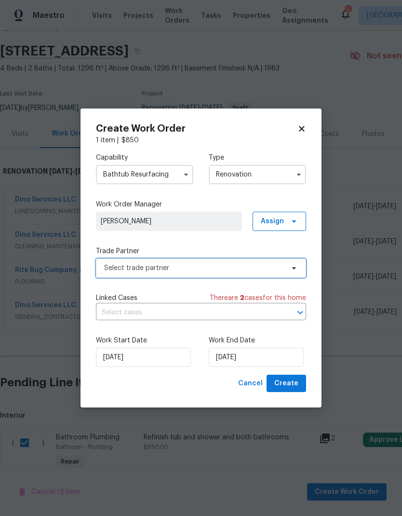
click at [295, 272] on span "Select trade partner" at bounding box center [201, 267] width 210 height 19
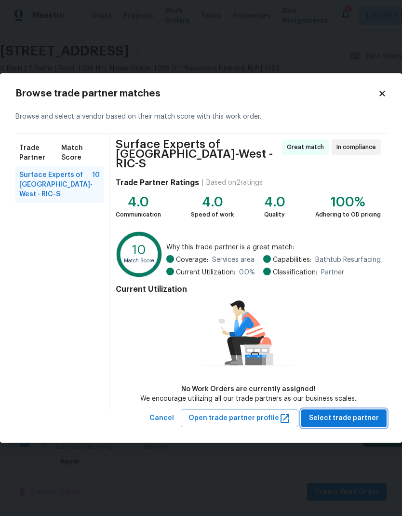
click at [350, 420] on button "Select trade partner" at bounding box center [343, 418] width 85 height 18
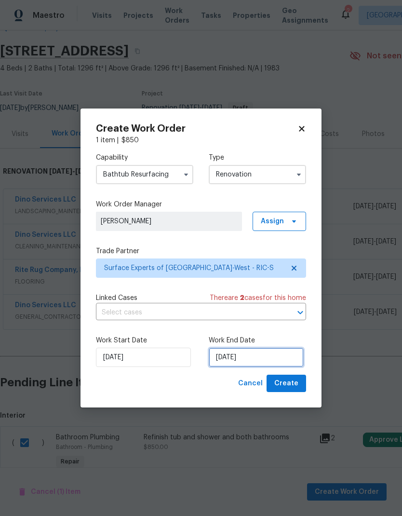
click at [253, 354] on input "[DATE]" at bounding box center [256, 357] width 95 height 19
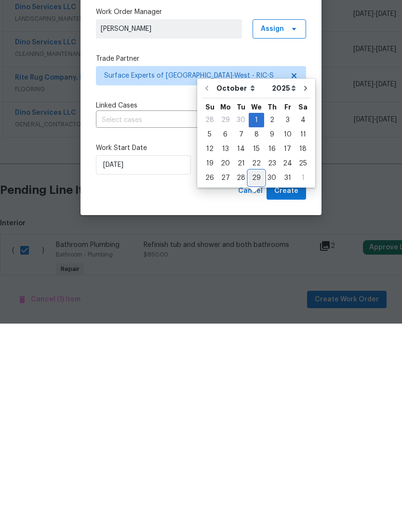
click at [259, 363] on div "29" at bounding box center [256, 370] width 15 height 14
type input "[DATE]"
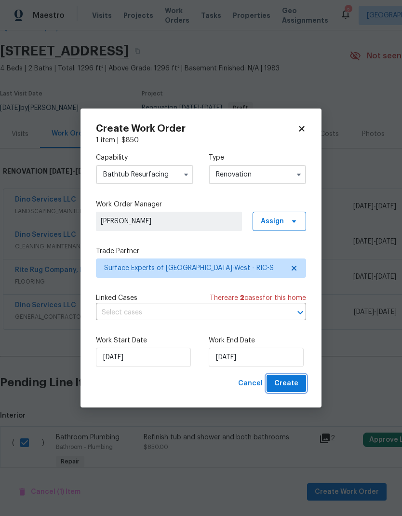
click at [296, 384] on span "Create" at bounding box center [286, 384] width 24 height 12
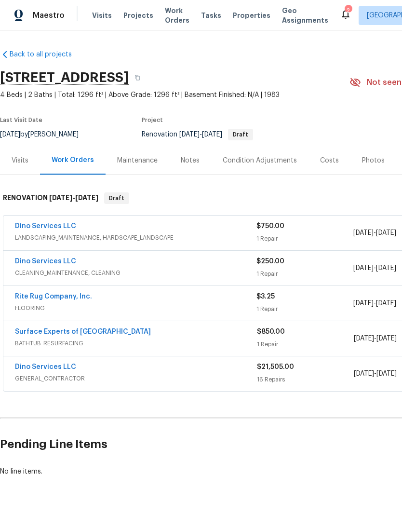
click at [54, 364] on link "Dino Services LLC" at bounding box center [45, 367] width 61 height 7
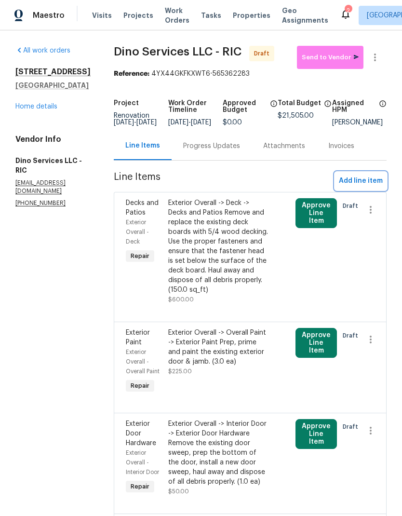
click at [369, 187] on span "Add line item" at bounding box center [361, 181] width 44 height 12
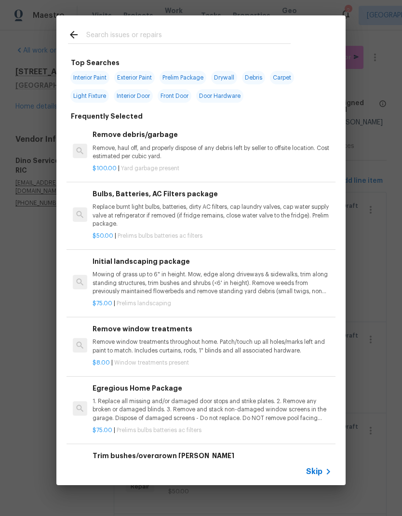
click at [246, 29] on input "text" at bounding box center [188, 36] width 204 height 14
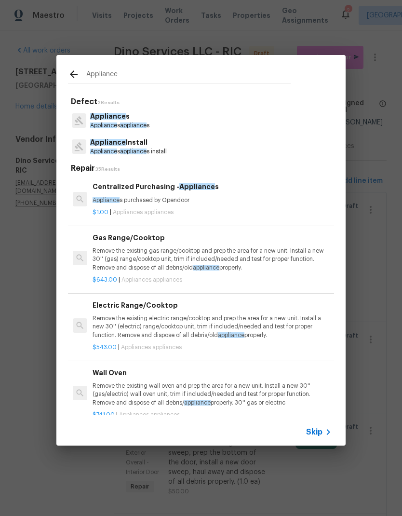
type input "Appliance"
click at [188, 148] on div "Appliance Install Appliance s appliance s install" at bounding box center [201, 147] width 266 height 26
click at [158, 147] on p "Appliance Install" at bounding box center [128, 142] width 77 height 10
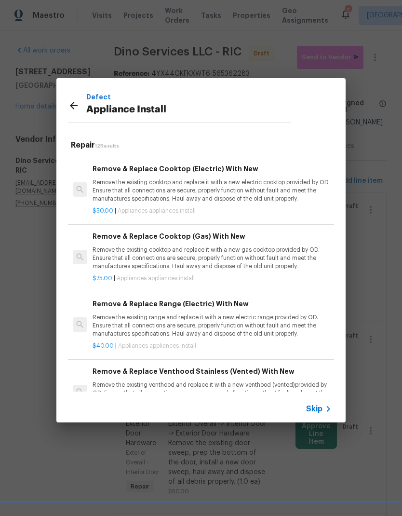
scroll to position [265, 0]
click at [269, 320] on p "Remove the existing range and replace it with a new electric range provided by …" at bounding box center [212, 325] width 239 height 25
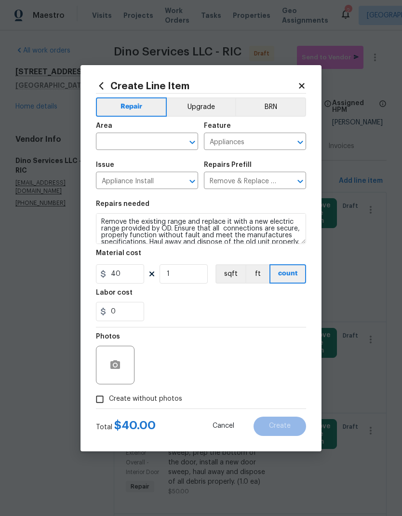
click at [271, 320] on div "0" at bounding box center [201, 311] width 210 height 19
click at [132, 271] on input "40" at bounding box center [120, 273] width 48 height 19
click at [190, 270] on input "1" at bounding box center [184, 273] width 48 height 19
click at [193, 279] on input "1" at bounding box center [184, 273] width 48 height 19
type input "2"
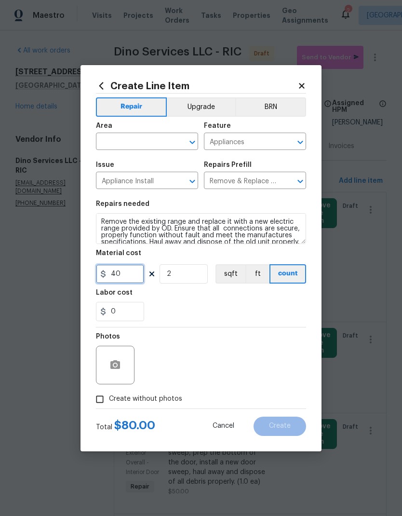
click at [131, 274] on input "40" at bounding box center [120, 273] width 48 height 19
type input "55"
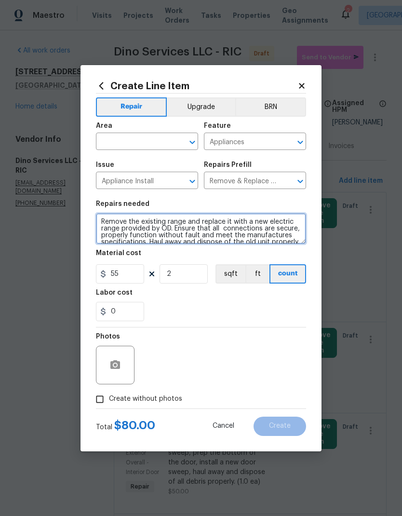
click at [208, 231] on textarea "Remove the existing range and replace it with a new electric range provided by …" at bounding box center [201, 228] width 210 height 31
click at [207, 230] on textarea "Remove the existing range and replace it with a new electric range provided by …" at bounding box center [201, 228] width 210 height 31
click at [209, 233] on textarea "Remove the existing range and replace it with a new electric range provided by …" at bounding box center [201, 228] width 210 height 31
click at [209, 232] on textarea "Remove the existing range and replace it with a new electric range provided by …" at bounding box center [201, 228] width 210 height 31
click at [233, 230] on textarea "Remove the existing range and replace it with a new electric range provided by …" at bounding box center [201, 228] width 210 height 31
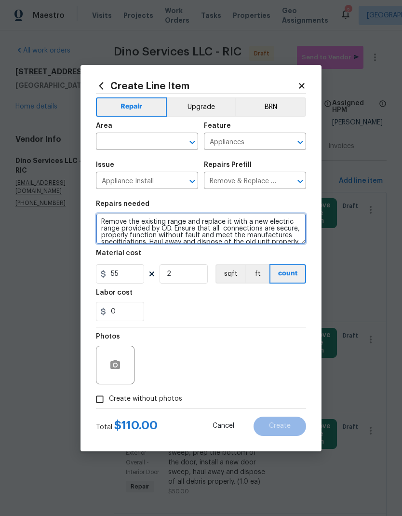
click at [233, 229] on textarea "Remove the existing range and replace it with a new electric range provided by …" at bounding box center [201, 228] width 210 height 31
click at [243, 234] on textarea "Remove the existing range and replace it with a new electric range provided by …" at bounding box center [201, 228] width 210 height 31
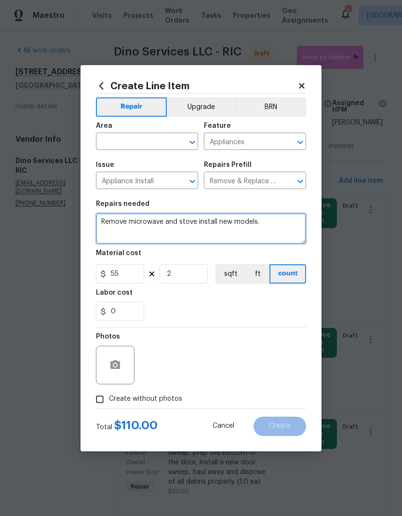
type textarea "Remove microwave and stove install new models."
click at [193, 132] on div "Area" at bounding box center [147, 128] width 102 height 13
click at [196, 141] on icon "Open" at bounding box center [193, 142] width 12 height 12
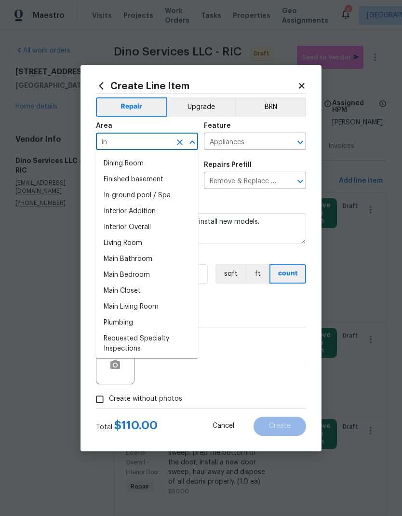
type input "i"
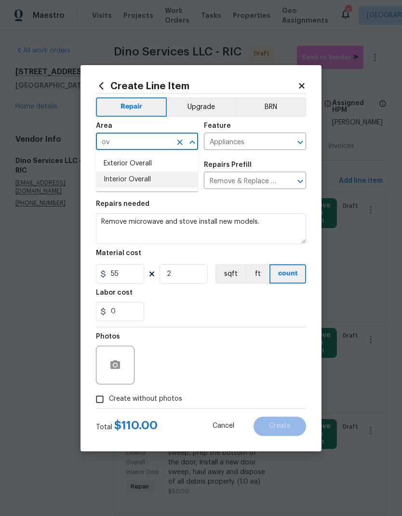
click at [175, 181] on li "Interior Overall" at bounding box center [147, 180] width 102 height 16
type input "Interior Overall"
click at [176, 182] on icon "Clear" at bounding box center [180, 181] width 10 height 10
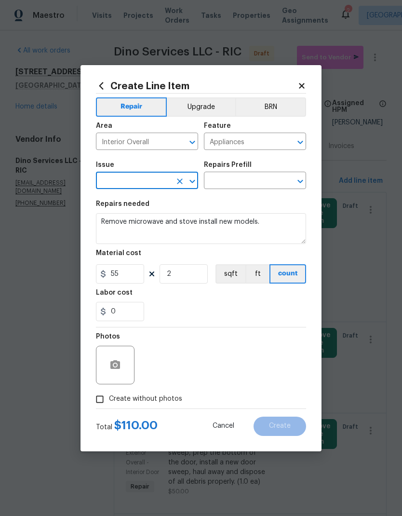
click at [194, 182] on icon "Open" at bounding box center [191, 181] width 5 height 3
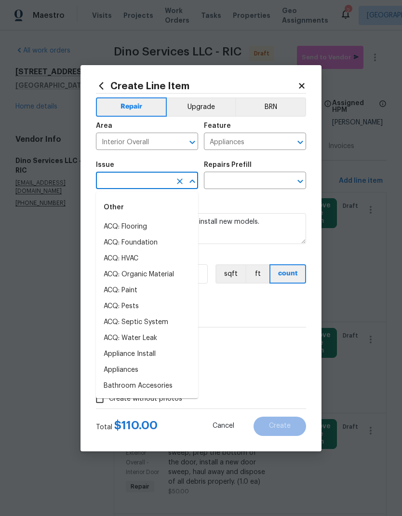
click at [99, 81] on icon at bounding box center [101, 86] width 11 height 11
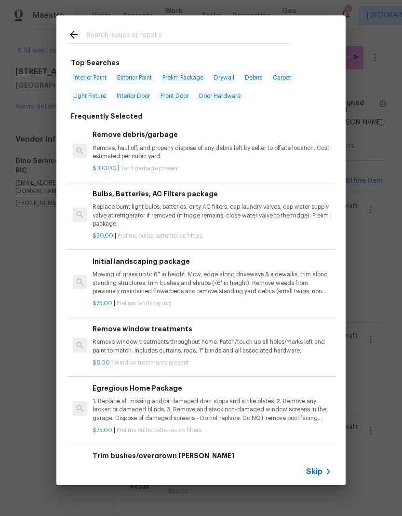
click at [223, 34] on input "text" at bounding box center [188, 36] width 204 height 14
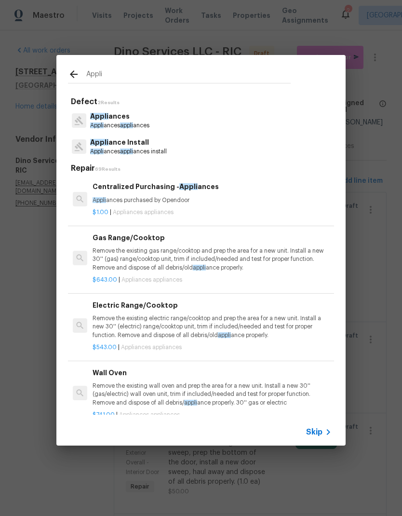
type input "Appli"
click at [88, 143] on div at bounding box center [79, 146] width 22 height 18
click at [98, 147] on p "Appli ance Install" at bounding box center [128, 142] width 77 height 10
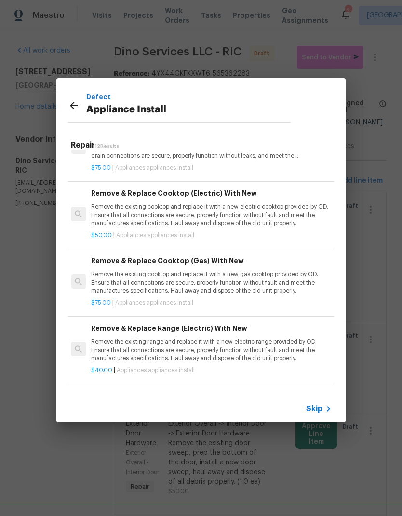
scroll to position [244, 1]
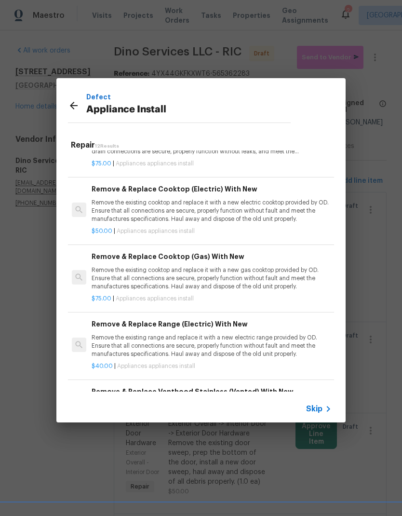
click at [118, 338] on p "Remove the existing range and replace it with a new electric range provided by …" at bounding box center [211, 346] width 239 height 25
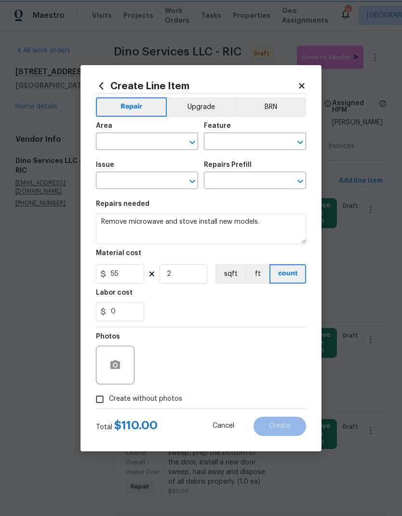
type input "Interior Overall"
type input "Appliances"
type input "Appliance Install"
type input "Remove & Replace Range (Electric) With New $40.00"
type textarea "Remove the existing range and replace it with a new electric range provided by …"
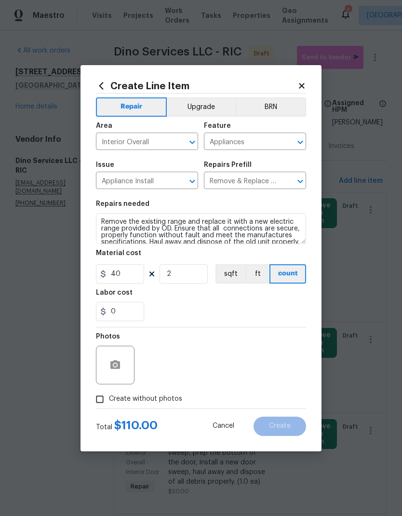
click at [118, 338] on h5 "Photos" at bounding box center [108, 336] width 24 height 7
click at [122, 273] on input "40" at bounding box center [120, 273] width 48 height 19
type input "55"
click at [112, 230] on textarea "Remove the existing range and replace it with a new electric range provided by …" at bounding box center [201, 228] width 210 height 31
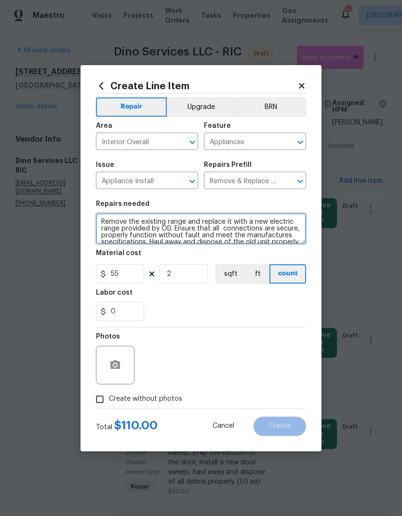
click at [115, 226] on textarea "Remove the existing range and replace it with a new electric range provided by …" at bounding box center [201, 228] width 210 height 31
click at [114, 234] on textarea "Remove the existing range and replace it with a new electric range provided by …" at bounding box center [201, 228] width 210 height 31
click at [144, 240] on textarea "Remove the existing range and replace it with a new electric range provided by …" at bounding box center [201, 228] width 210 height 31
click at [160, 242] on textarea "Remove the existing range and replace it with a new electric range provided by …" at bounding box center [201, 228] width 210 height 31
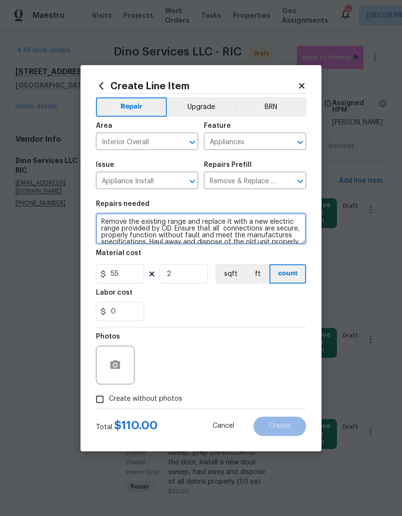
click at [196, 232] on textarea "Remove the existing range and replace it with a new electric range provided by …" at bounding box center [201, 228] width 210 height 31
click at [196, 231] on textarea "Remove the existing range and replace it with a new electric range provided by …" at bounding box center [201, 228] width 210 height 31
click at [190, 225] on textarea "Remove the existing range and replace it with a new electric range provided by …" at bounding box center [201, 228] width 210 height 31
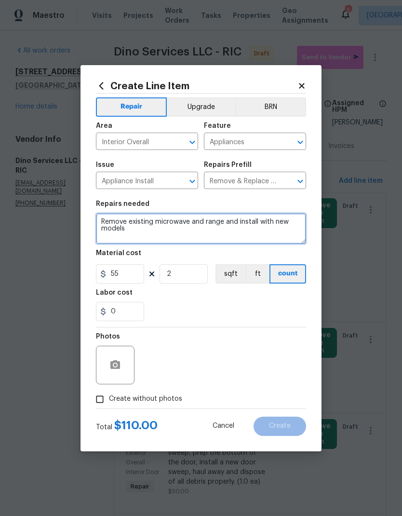
type textarea "Remove existing microwave and range and install with new models"
click at [250, 300] on div "Labor cost" at bounding box center [201, 295] width 210 height 13
click at [107, 398] on input "Create without photos" at bounding box center [100, 399] width 18 height 18
checkbox input "true"
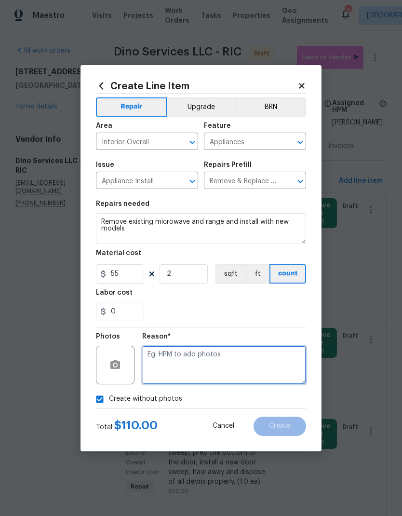
click at [256, 364] on textarea at bounding box center [224, 365] width 164 height 39
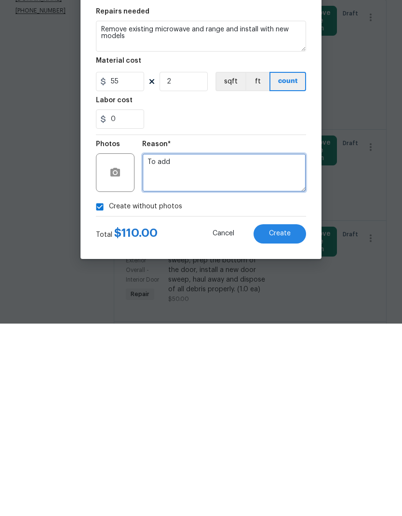
type textarea "To add"
click at [292, 417] on button "Create" at bounding box center [280, 426] width 53 height 19
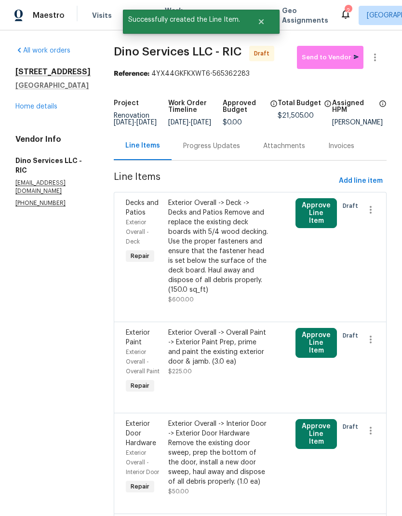
scroll to position [0, 0]
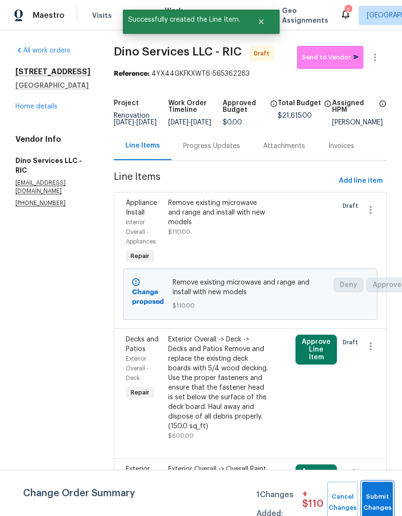
click at [386, 499] on span "Submit Changes" at bounding box center [377, 502] width 21 height 22
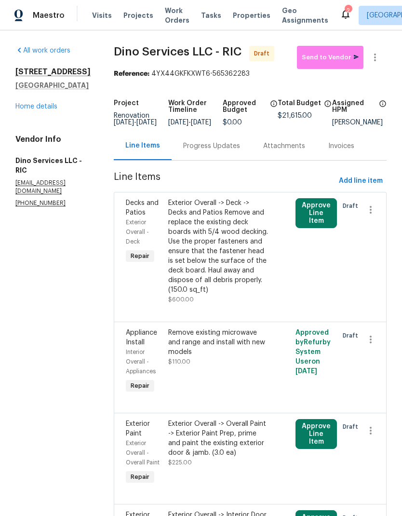
click at [49, 111] on div "[STREET_ADDRESS] Home details" at bounding box center [52, 89] width 75 height 44
click at [48, 110] on link "Home details" at bounding box center [36, 106] width 42 height 7
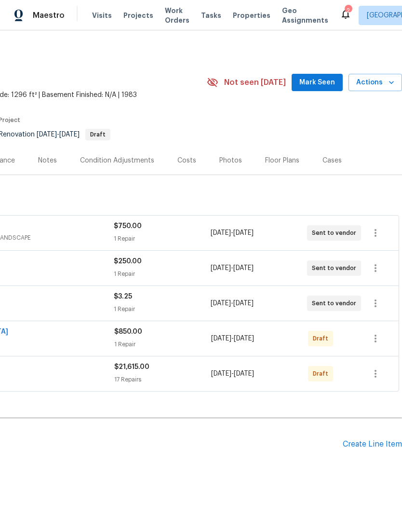
scroll to position [0, 143]
click at [370, 448] on div "Create Line Item" at bounding box center [372, 444] width 59 height 9
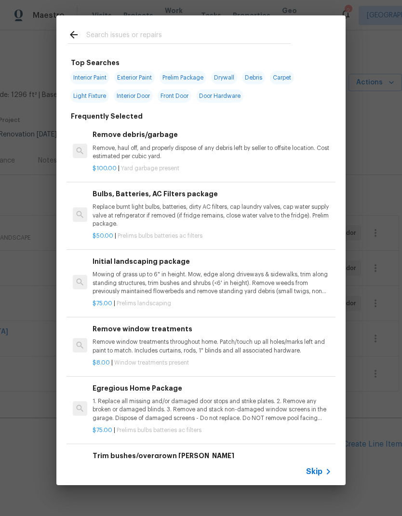
click at [257, 37] on input "text" at bounding box center [188, 36] width 204 height 14
type input "Counter"
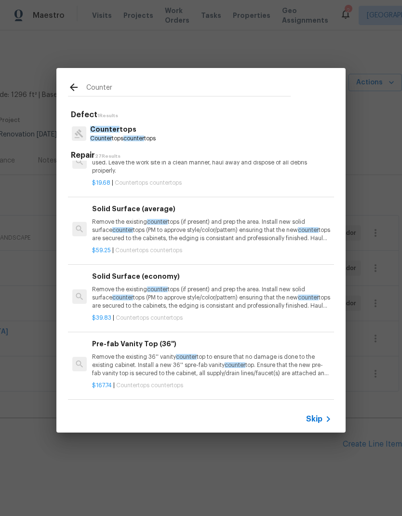
scroll to position [338, 0]
click at [240, 224] on p "Remove the existing counter tops (if present) and prep the area. Install new so…" at bounding box center [212, 229] width 239 height 25
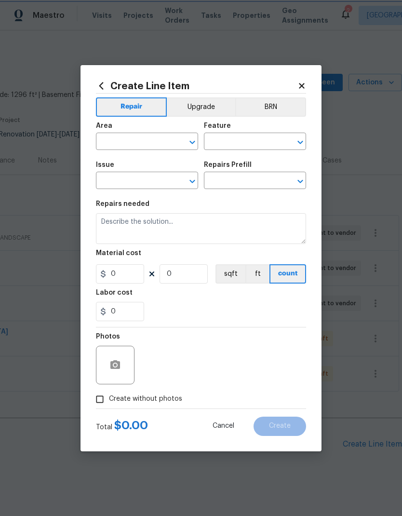
type input "Countertops"
type textarea "Remove the existing countertops (if present) and prep the area. Install new sol…"
type input "1"
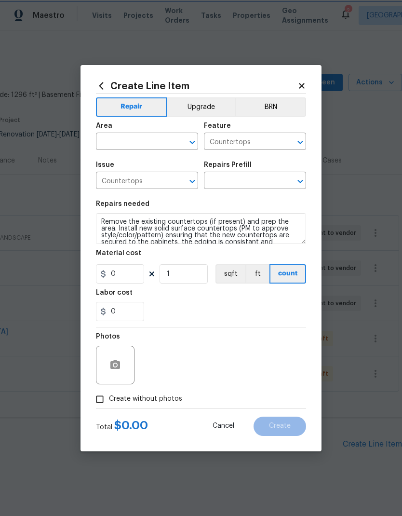
type input "Solid Surface (average) $59.25"
type input "59.25"
click at [239, 225] on textarea "Remove the existing countertops (if present) and prep the area. Install new sol…" at bounding box center [201, 228] width 210 height 31
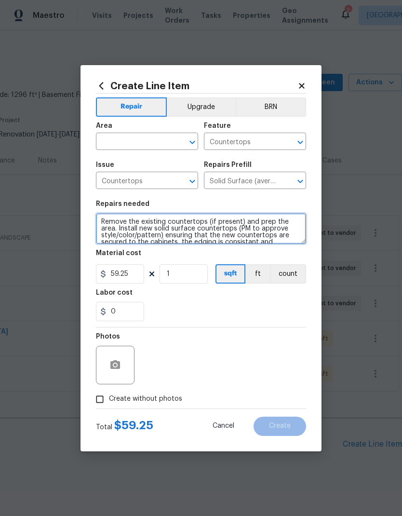
click at [213, 228] on textarea "Remove the existing countertops (if present) and prep the area. Install new sol…" at bounding box center [201, 228] width 210 height 31
click at [207, 225] on textarea "Remove the existing countertops (if present) and prep the area. Install new sol…" at bounding box center [201, 228] width 210 height 31
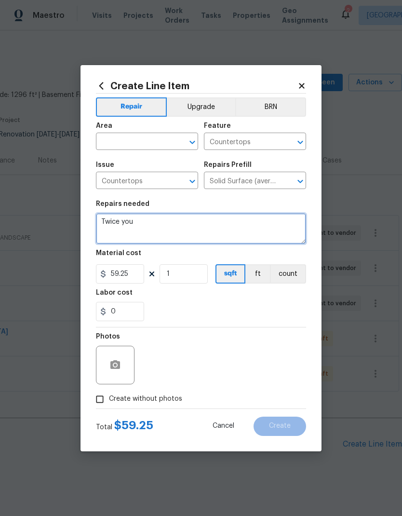
type textarea "Twice"
click at [192, 144] on icon "Open" at bounding box center [193, 142] width 12 height 12
type textarea "Talking"
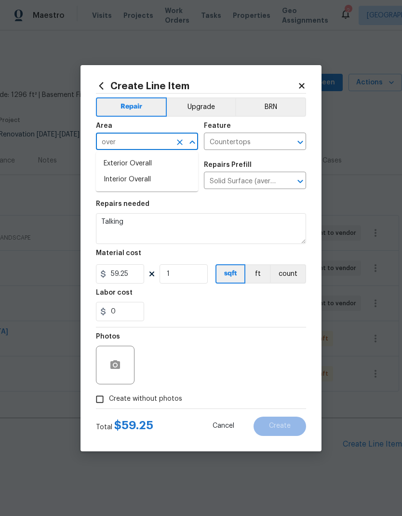
click at [109, 181] on li "Interior Overall" at bounding box center [147, 180] width 102 height 16
type input "Interior Overall"
click at [135, 216] on textarea "Talking" at bounding box center [201, 228] width 210 height 31
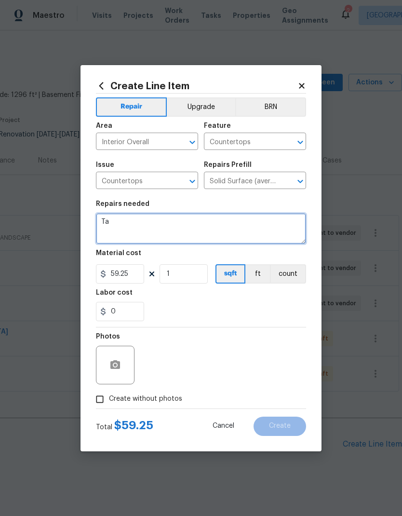
type textarea "T"
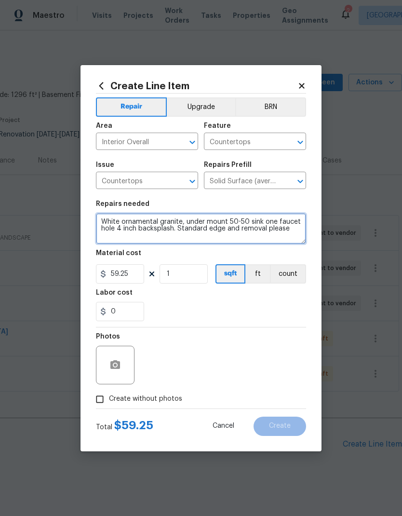
type textarea "White ornamental granite, under mount 50-50 sink one faucet hole 4 inch backspl…"
click at [287, 309] on div "0" at bounding box center [201, 311] width 210 height 19
click at [93, 401] on input "Create without photos" at bounding box center [100, 399] width 18 height 18
checkbox input "true"
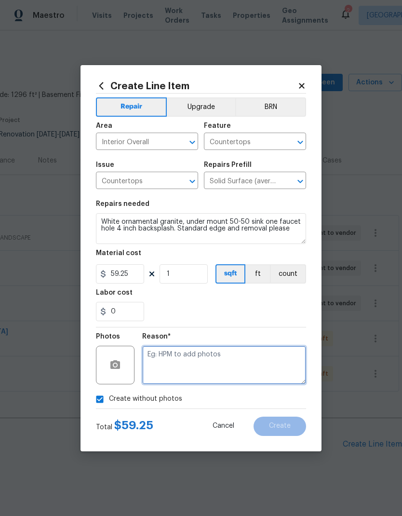
click at [262, 368] on textarea at bounding box center [224, 365] width 164 height 39
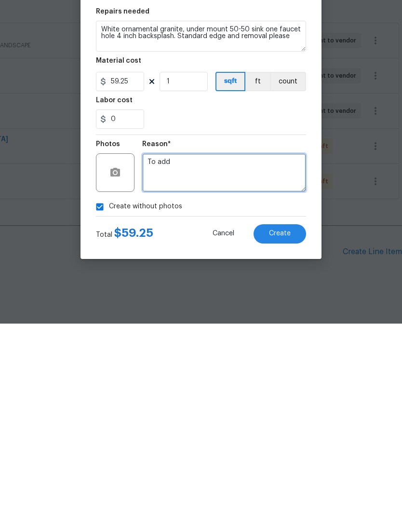
type textarea "To add"
click at [288, 417] on button "Create" at bounding box center [280, 426] width 53 height 19
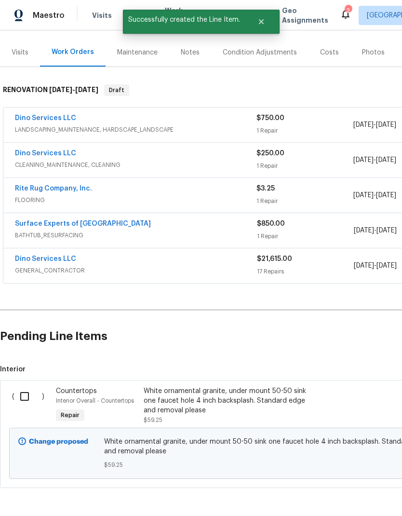
scroll to position [107, 0]
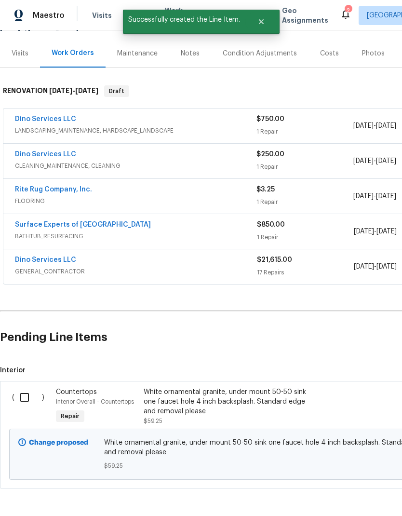
click at [23, 387] on input "checkbox" at bounding box center [27, 397] width 27 height 20
checkbox input "true"
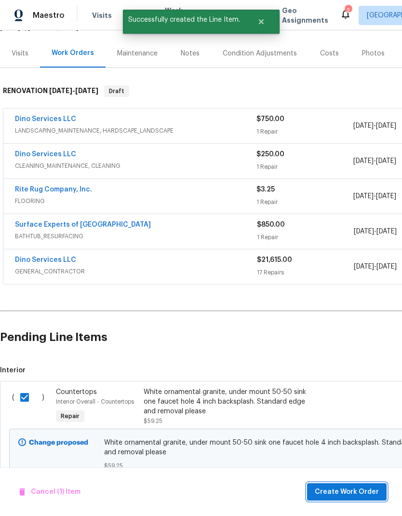
click at [372, 484] on button "Create Work Order" at bounding box center [347, 492] width 80 height 18
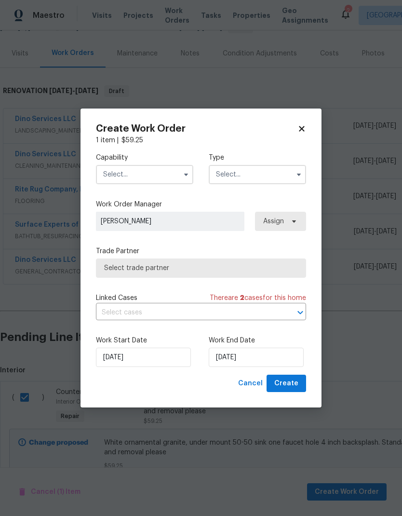
click at [191, 174] on button "button" at bounding box center [186, 175] width 12 height 12
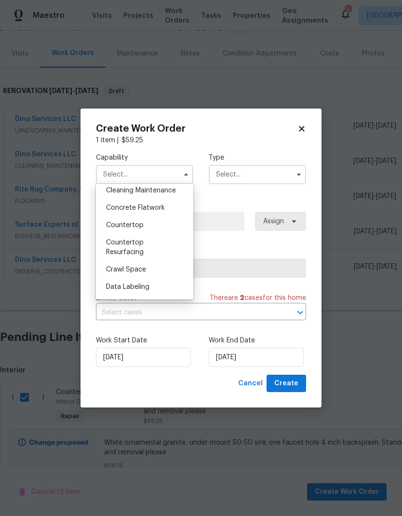
scroll to position [162, 0]
click at [173, 224] on div "Countertop" at bounding box center [144, 224] width 93 height 17
type input "Countertop"
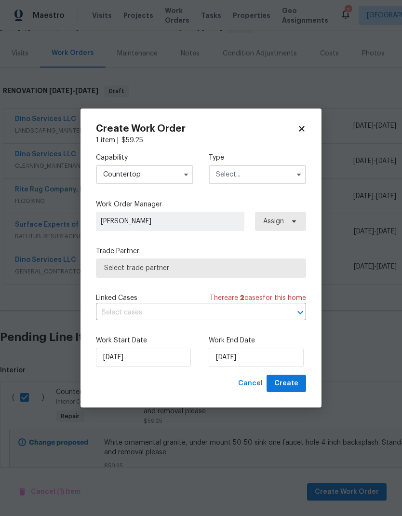
click at [300, 179] on button "button" at bounding box center [299, 175] width 12 height 12
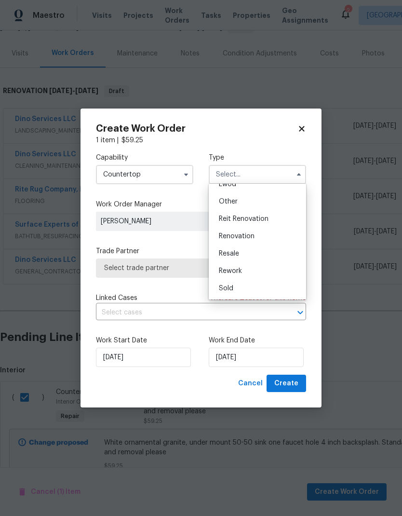
scroll to position [115, 0]
click at [268, 237] on div "Renovation" at bounding box center [257, 236] width 93 height 17
type input "Renovation"
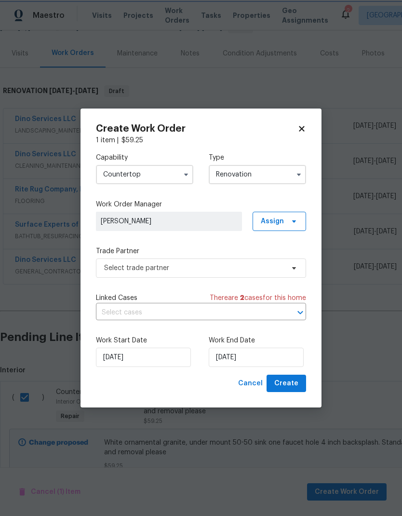
scroll to position [0, 0]
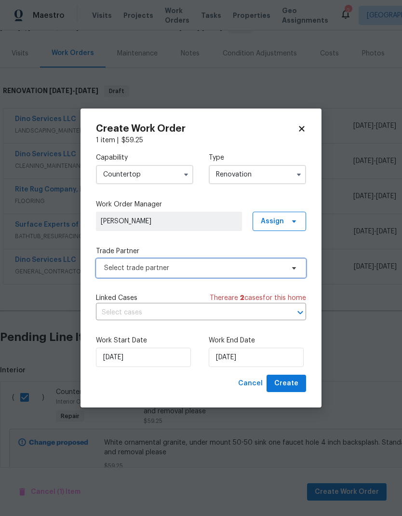
click at [298, 270] on span "Select trade partner" at bounding box center [201, 267] width 210 height 19
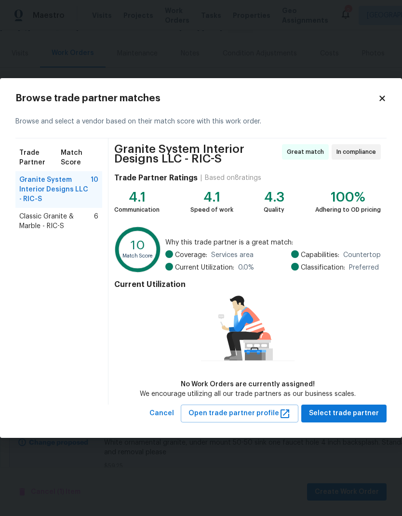
click at [90, 226] on span "Classic Granite & Marble - RIC-S" at bounding box center [56, 221] width 75 height 19
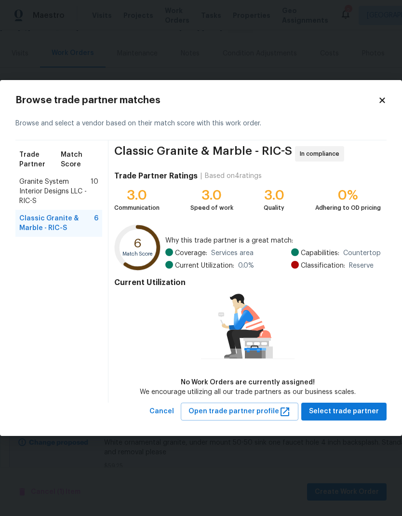
click at [81, 194] on span "Granite System Interior Designs LLC - RIC-S" at bounding box center [54, 191] width 71 height 29
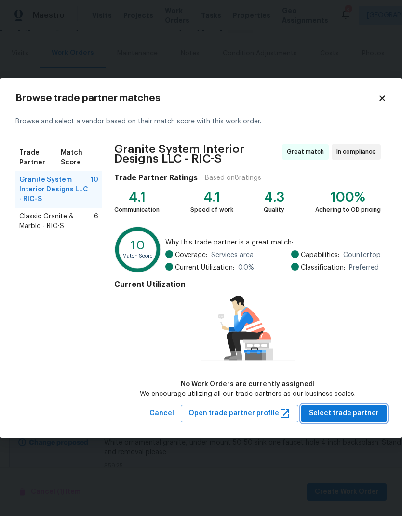
click at [358, 412] on span "Select trade partner" at bounding box center [344, 413] width 70 height 12
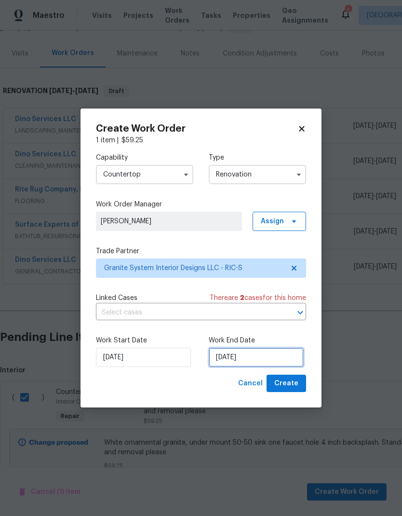
click at [242, 355] on input "[DATE]" at bounding box center [256, 357] width 95 height 19
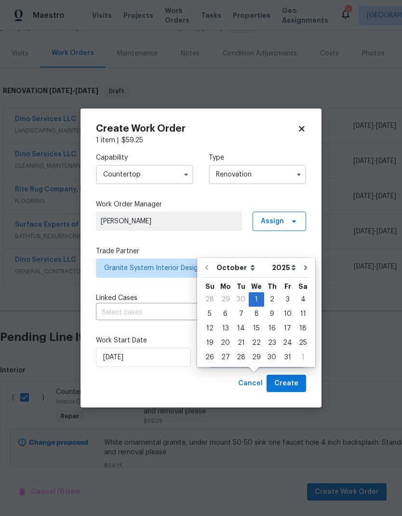
scroll to position [29, 0]
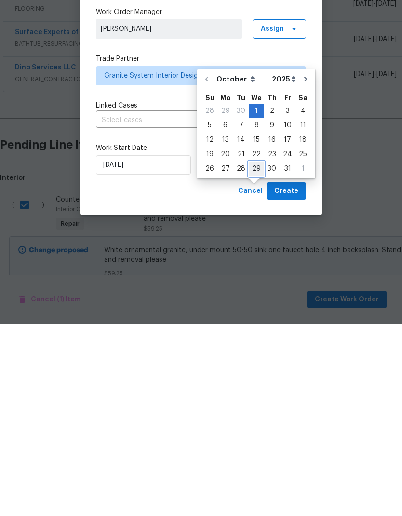
click at [257, 354] on div "29" at bounding box center [256, 361] width 15 height 14
type input "[DATE]"
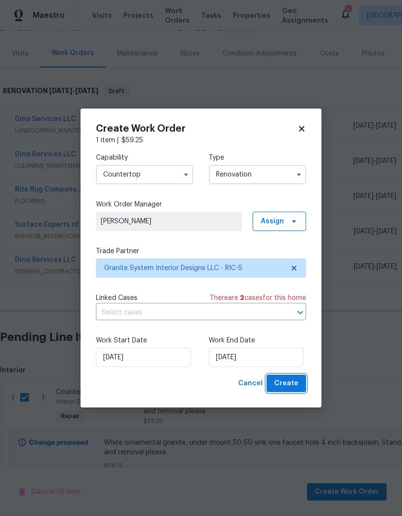
click at [299, 382] on button "Create" at bounding box center [287, 384] width 40 height 18
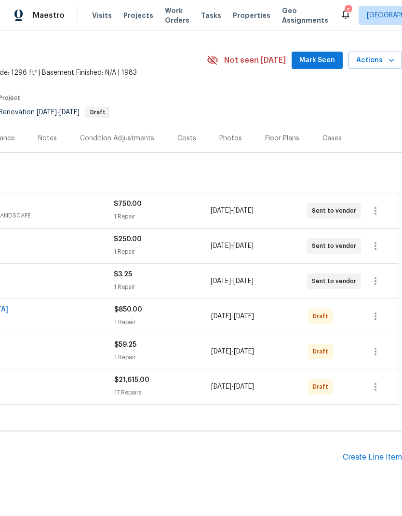
scroll to position [22, 143]
click at [375, 312] on icon "button" at bounding box center [376, 316] width 2 height 8
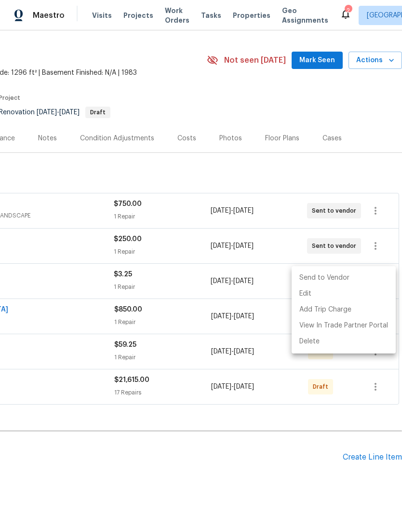
click at [364, 281] on li "Send to Vendor" at bounding box center [344, 278] width 104 height 16
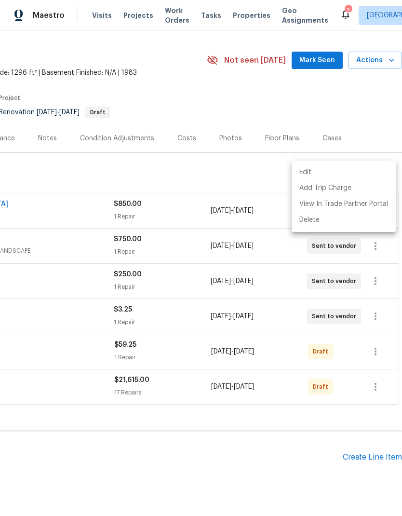
click at [322, 378] on div at bounding box center [201, 258] width 402 height 516
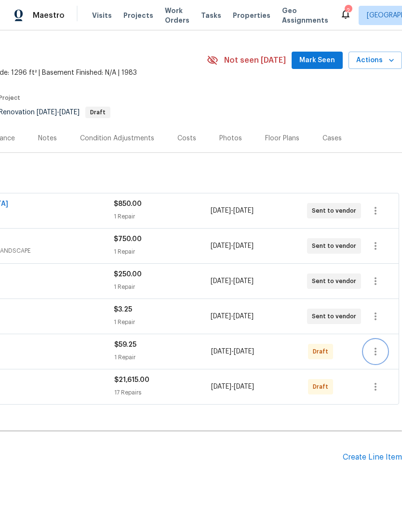
click at [376, 348] on icon "button" at bounding box center [376, 352] width 2 height 8
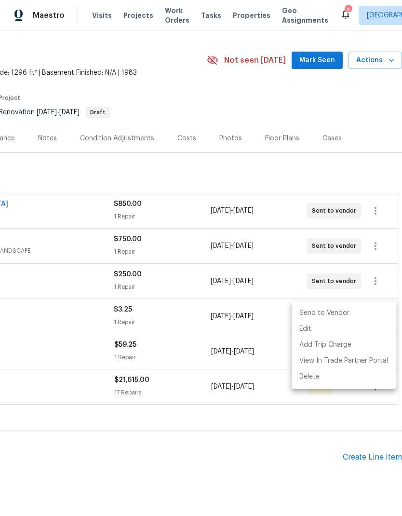
click at [365, 319] on li "Send to Vendor" at bounding box center [344, 313] width 104 height 16
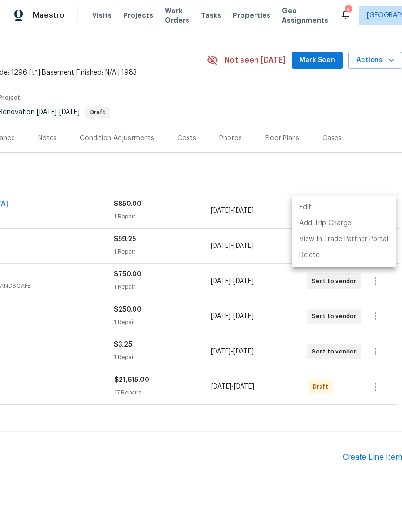
click at [291, 384] on div at bounding box center [201, 258] width 402 height 516
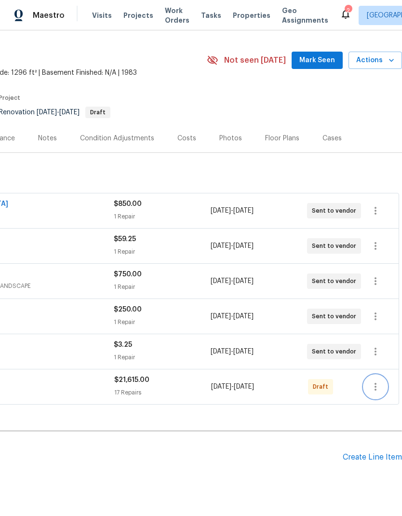
click at [374, 381] on icon "button" at bounding box center [376, 387] width 12 height 12
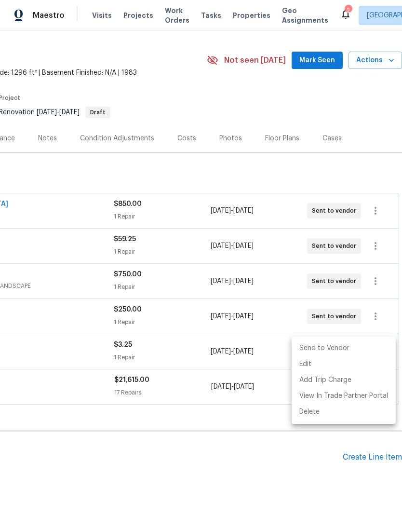
click at [346, 349] on li "Send to Vendor" at bounding box center [344, 348] width 104 height 16
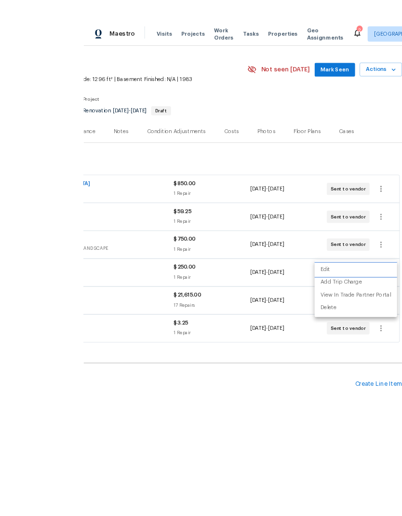
scroll to position [39, 0]
